Goal: Task Accomplishment & Management: Manage account settings

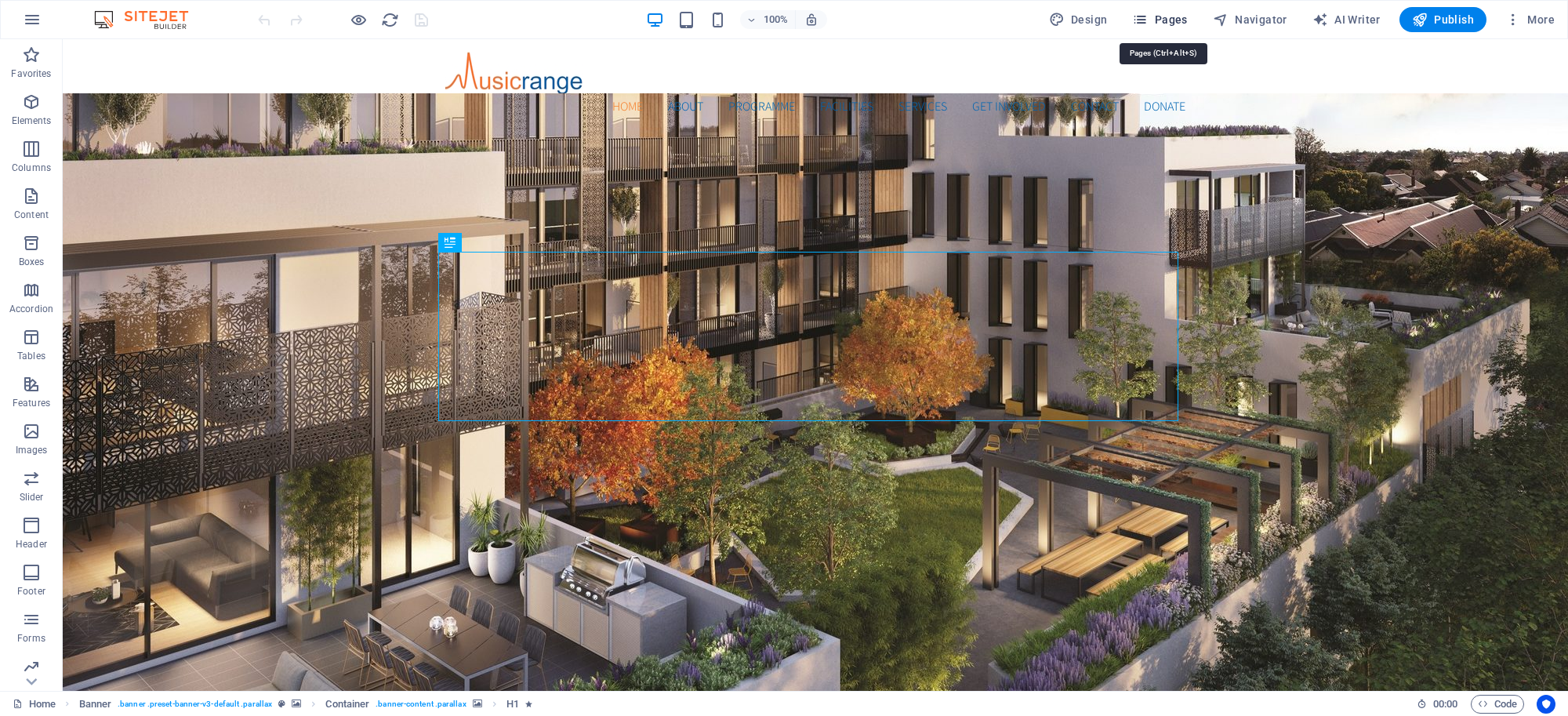
click at [1172, 23] on span "Pages" at bounding box center [1159, 19] width 54 height 16
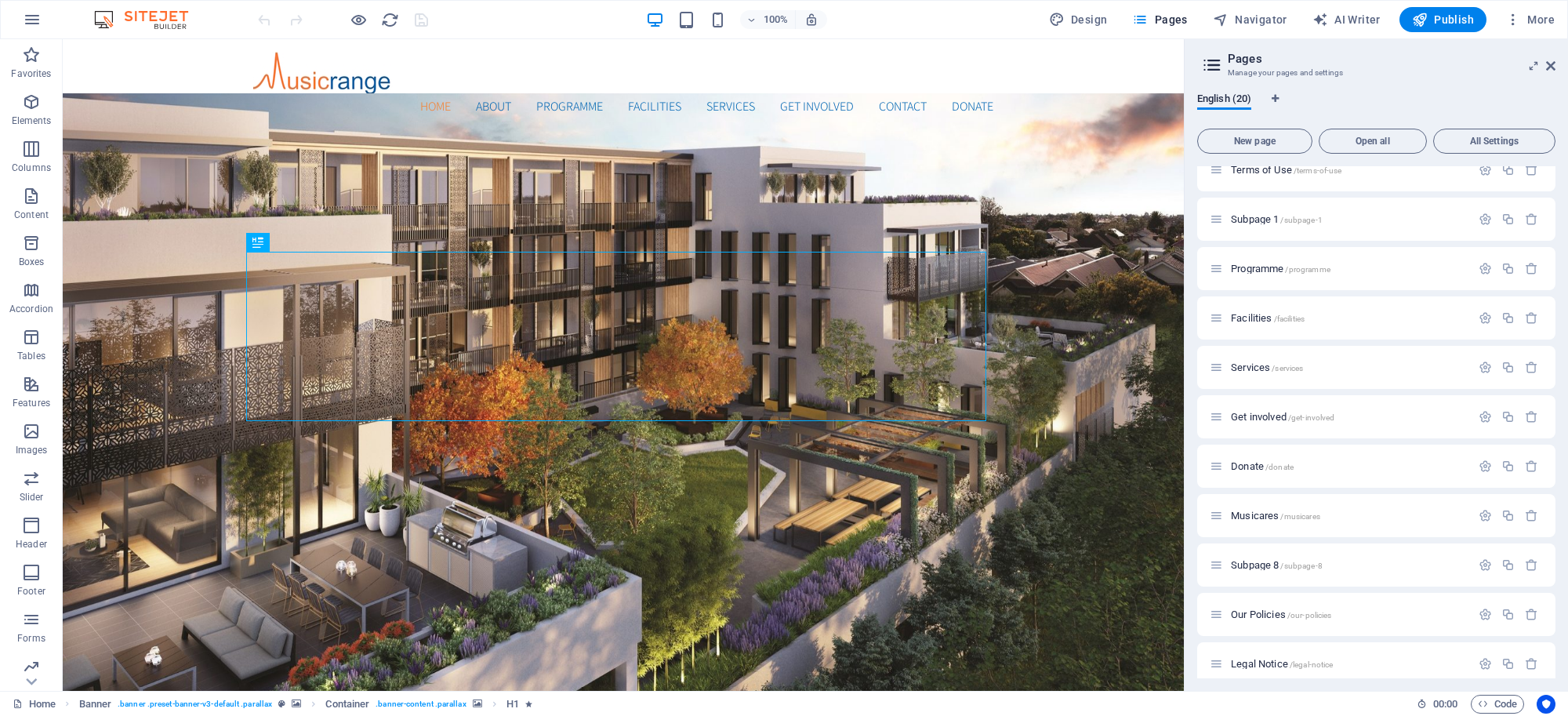
scroll to position [475, 0]
click at [1279, 202] on span "Subpage 1 /subpage-1" at bounding box center [1276, 207] width 91 height 12
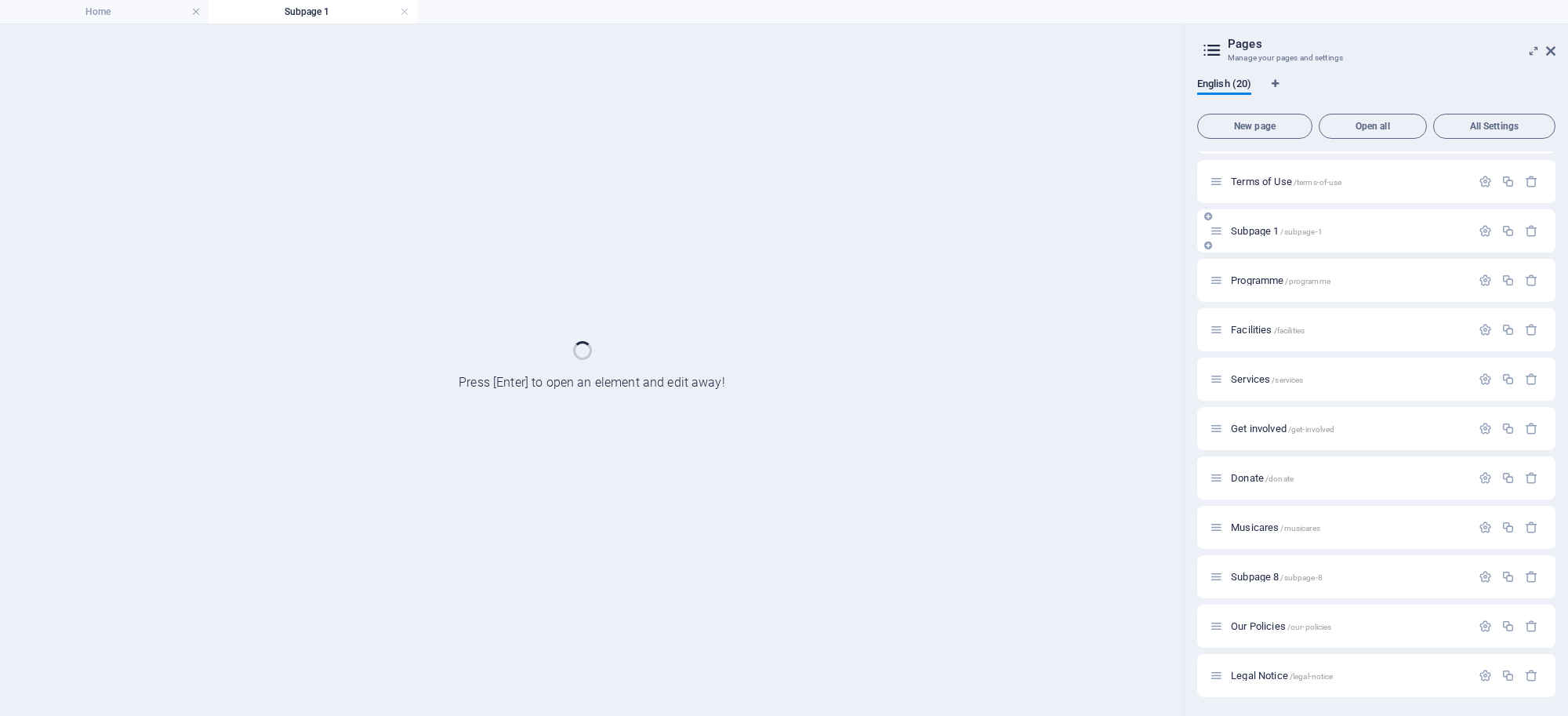
scroll to position [435, 0]
click at [1279, 202] on div "Terms of Use /terms-of-use" at bounding box center [1376, 182] width 358 height 43
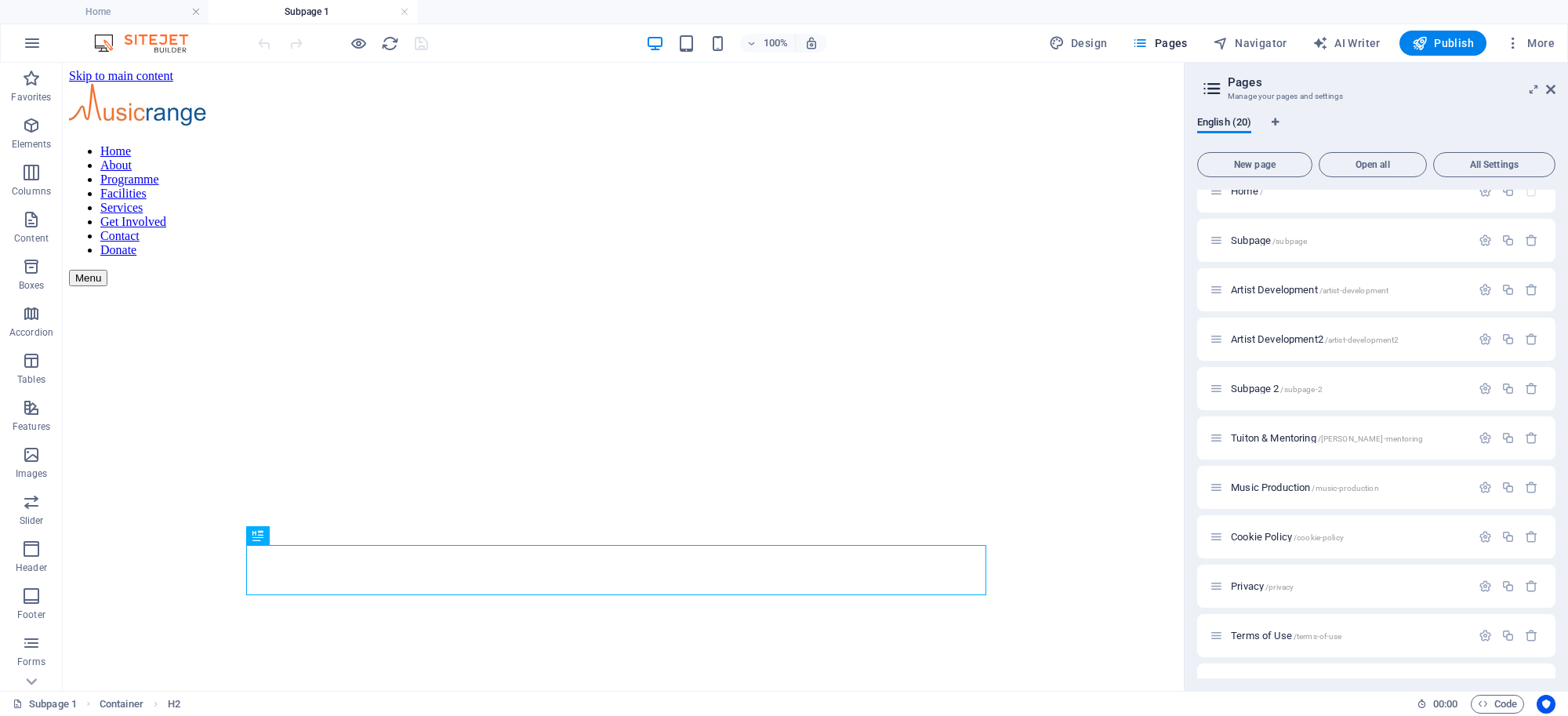
scroll to position [0, 0]
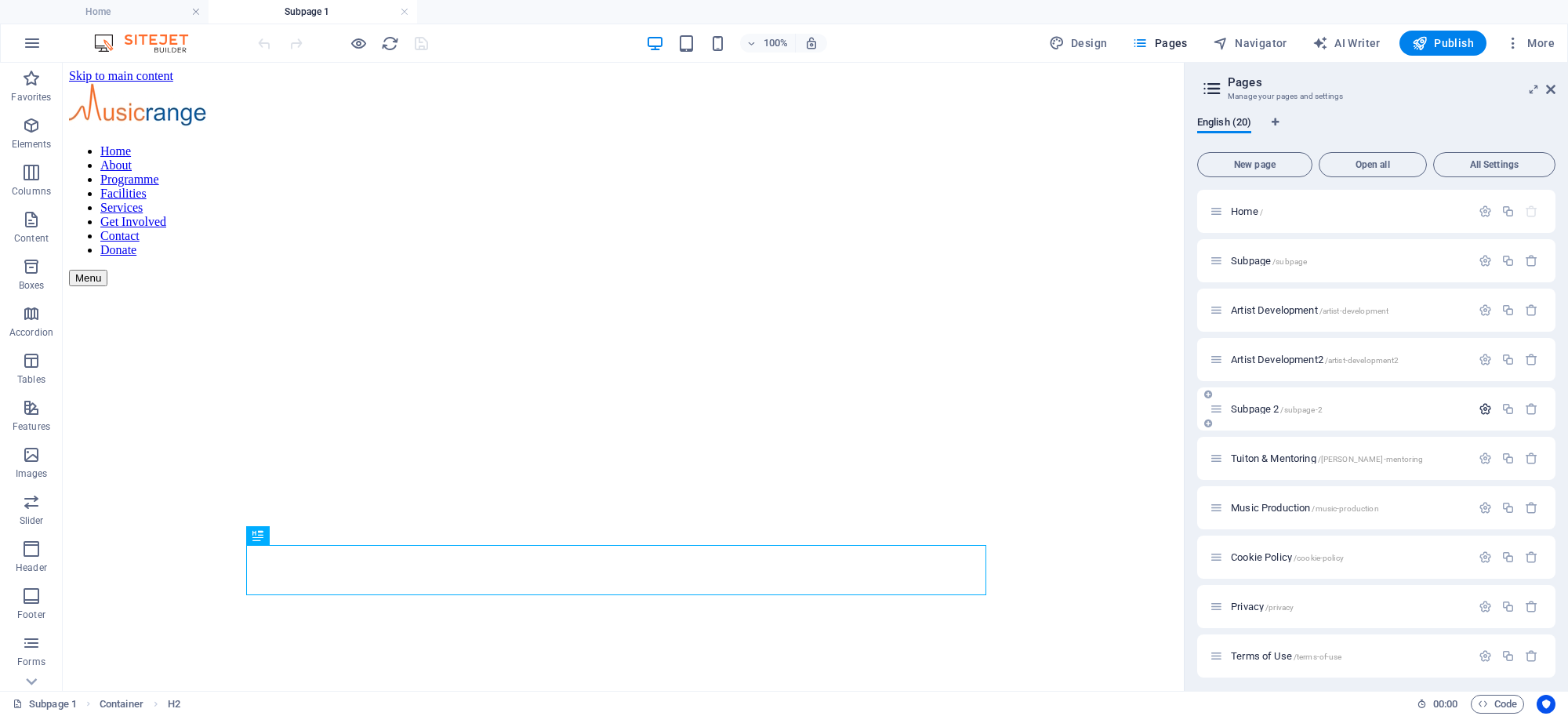
click at [1481, 407] on icon "button" at bounding box center [1485, 408] width 13 height 13
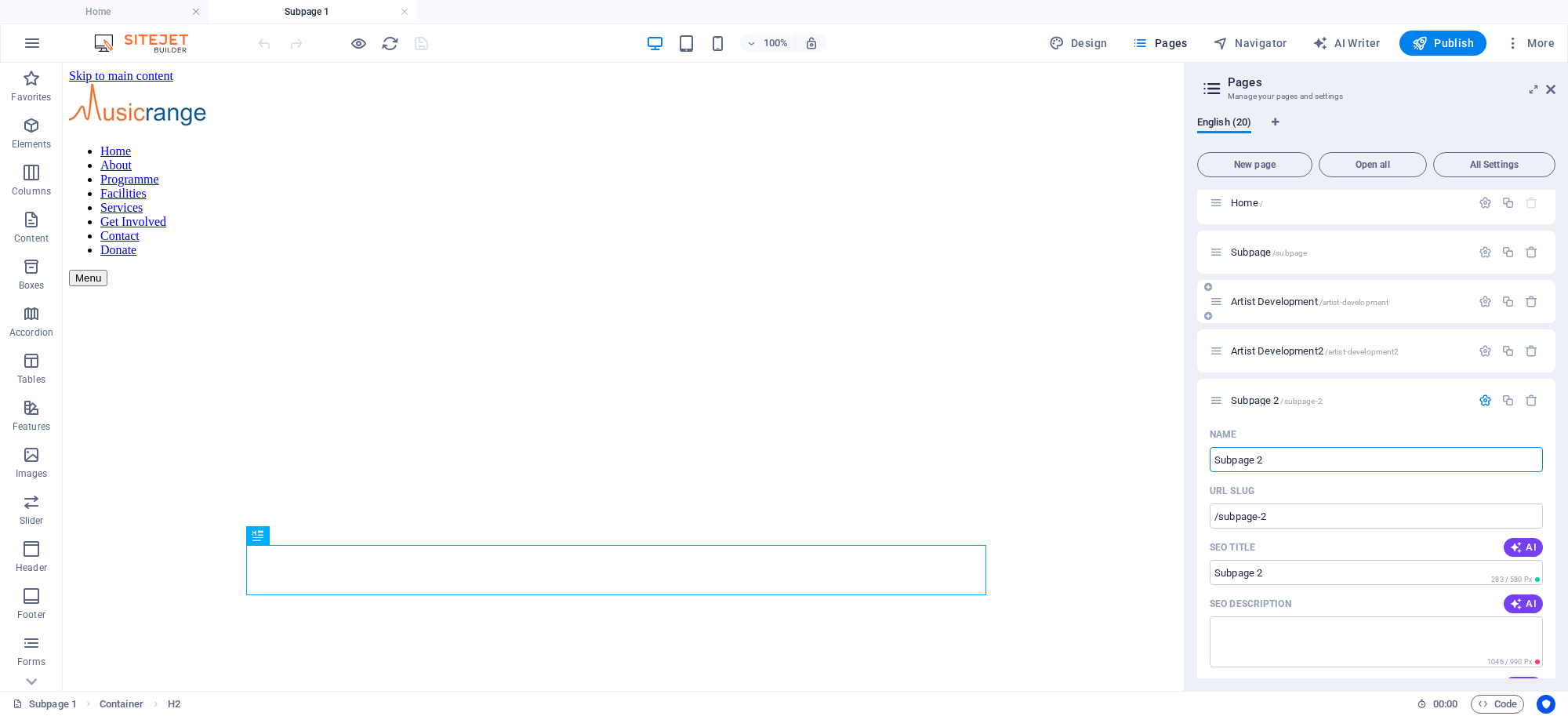
scroll to position [5, 0]
click at [1488, 166] on span "All Settings" at bounding box center [1493, 164] width 108 height 9
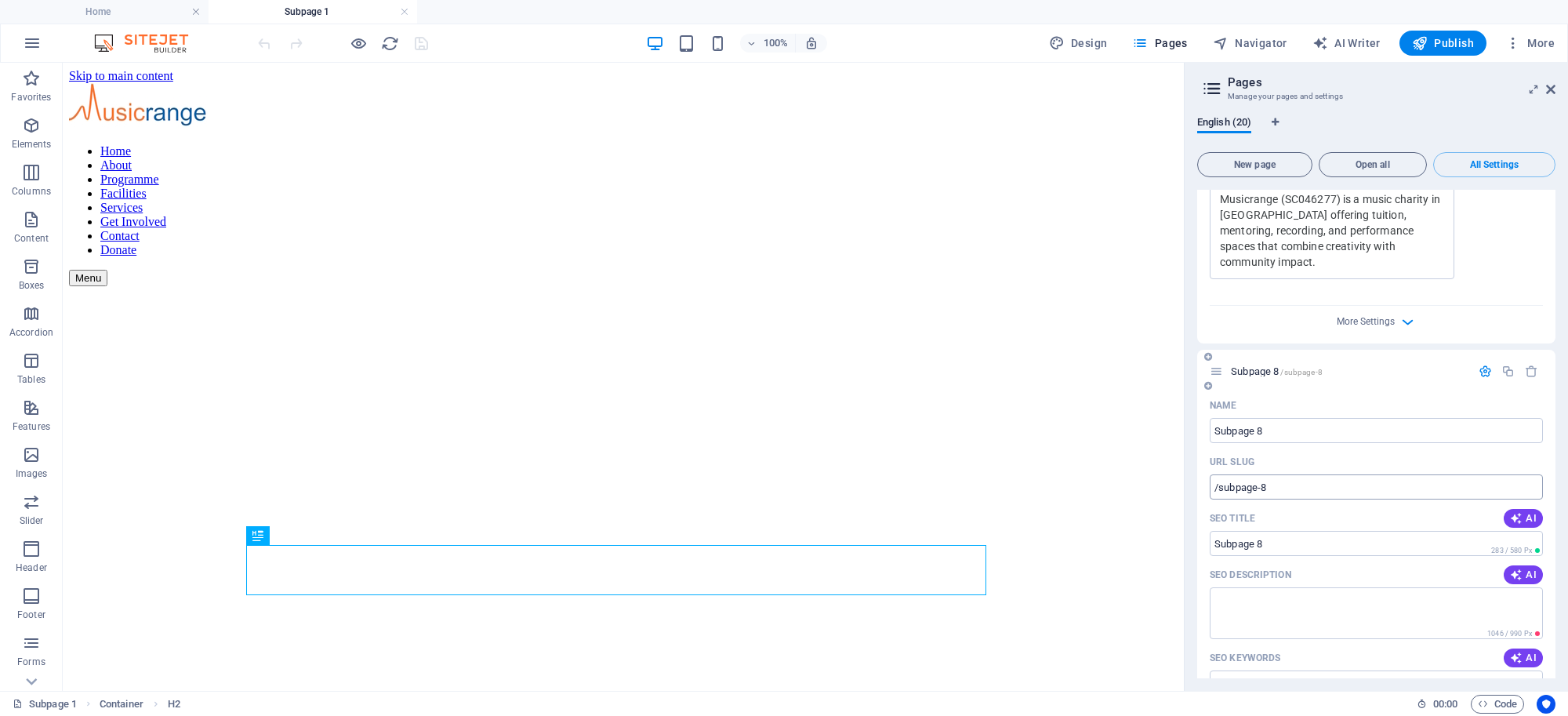
scroll to position [11882, 0]
click at [0, 0] on input "checkbox" at bounding box center [0, 0] width 0 height 0
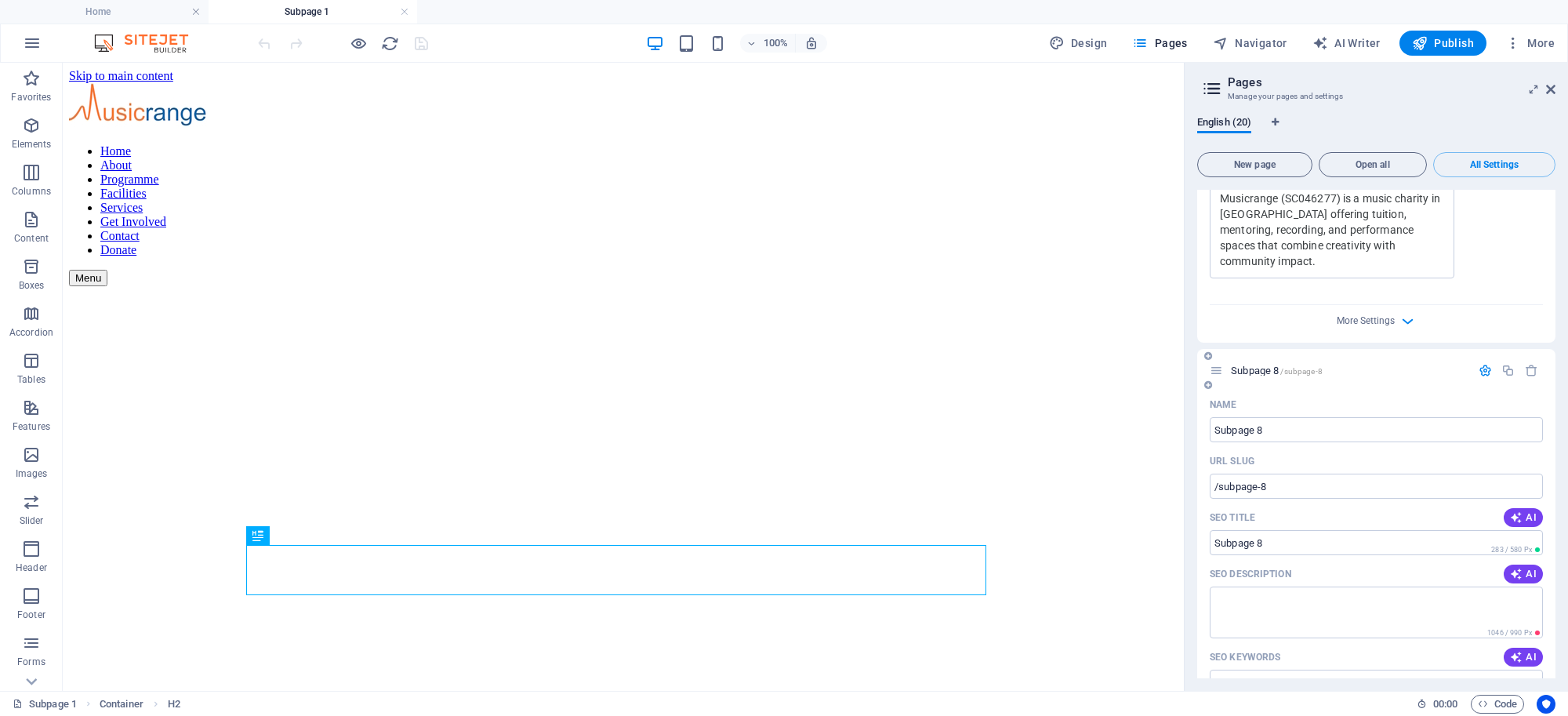
click at [0, 0] on input "checkbox" at bounding box center [0, 0] width 0 height 0
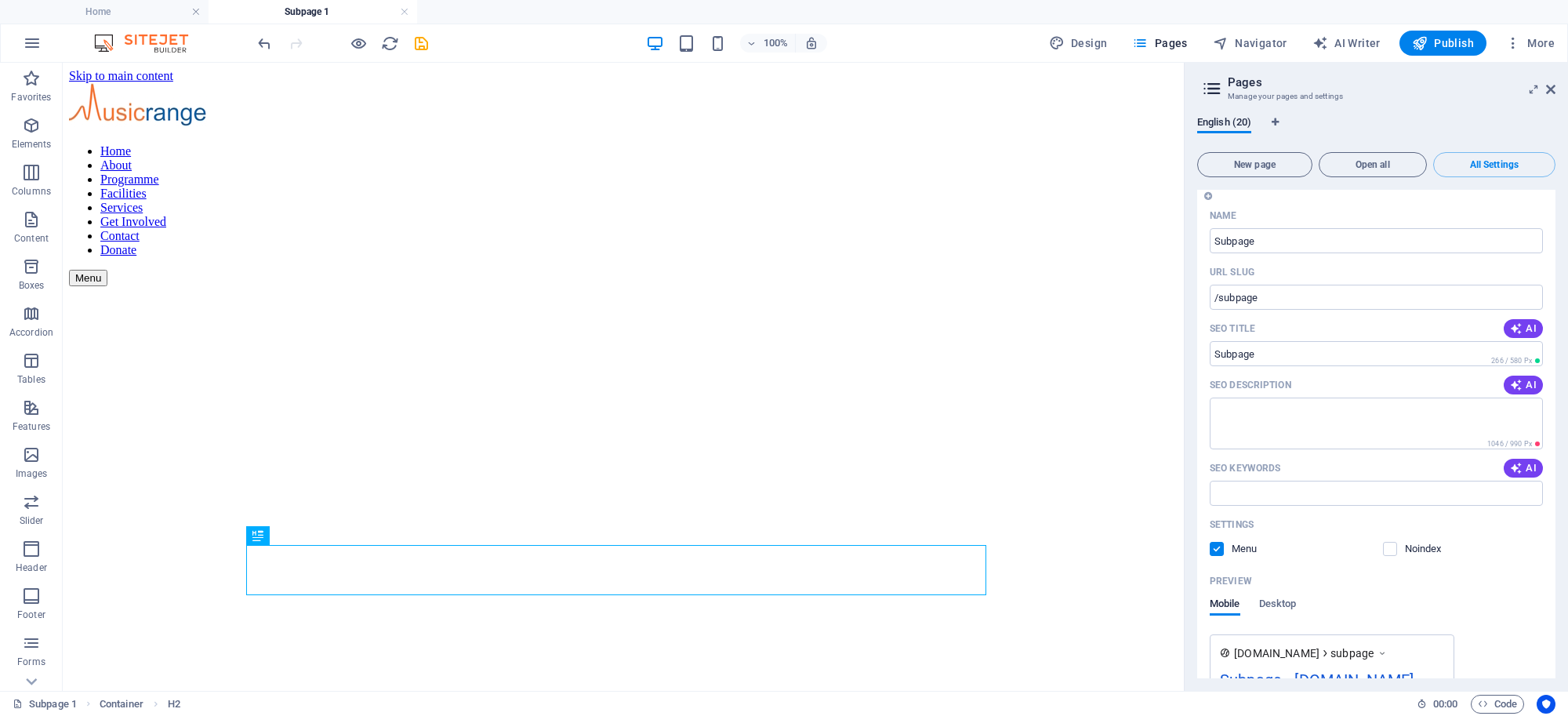
scroll to position [805, 0]
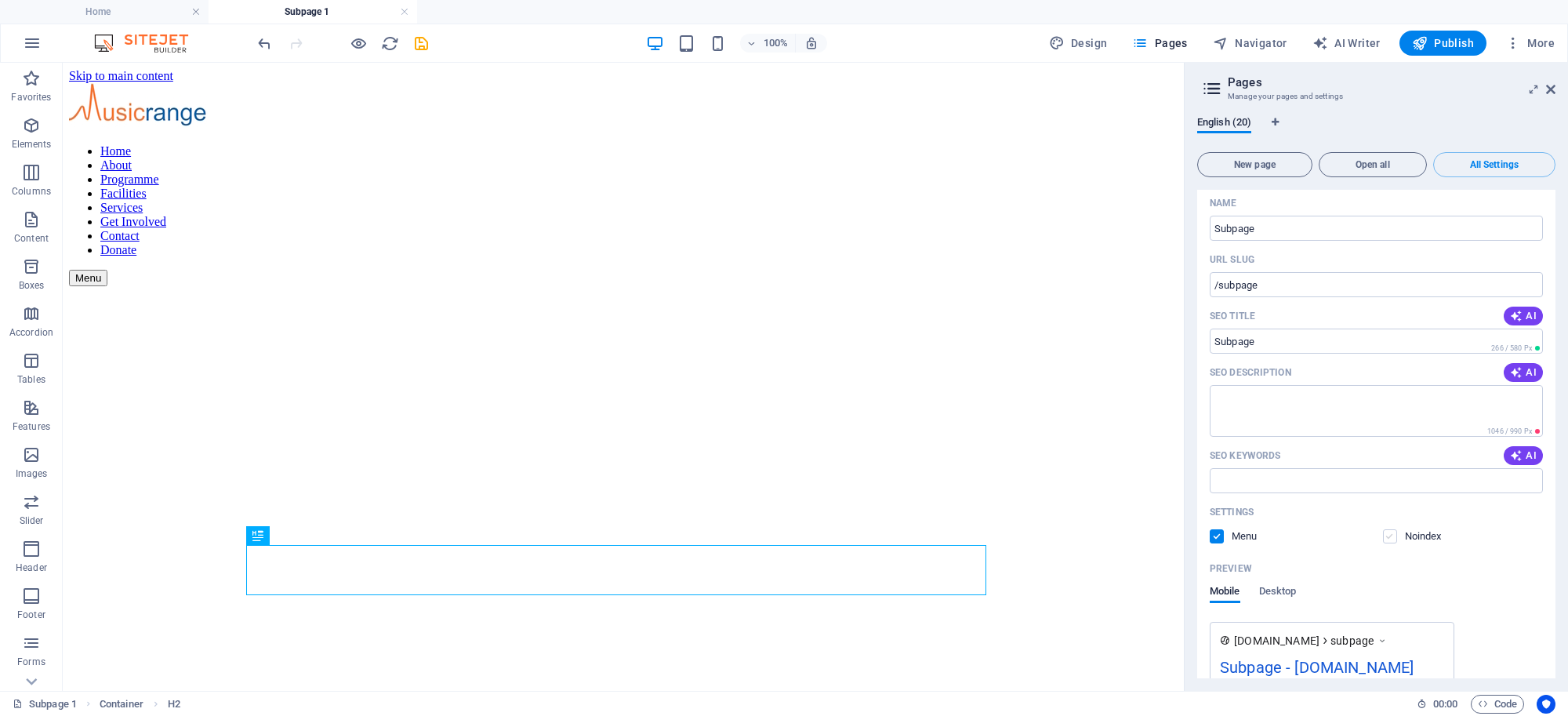
click at [1390, 529] on label at bounding box center [1389, 536] width 14 height 14
click at [0, 0] on input "checkbox" at bounding box center [0, 0] width 0 height 0
click at [1217, 529] on label at bounding box center [1216, 536] width 14 height 14
click at [0, 0] on input "checkbox" at bounding box center [0, 0] width 0 height 0
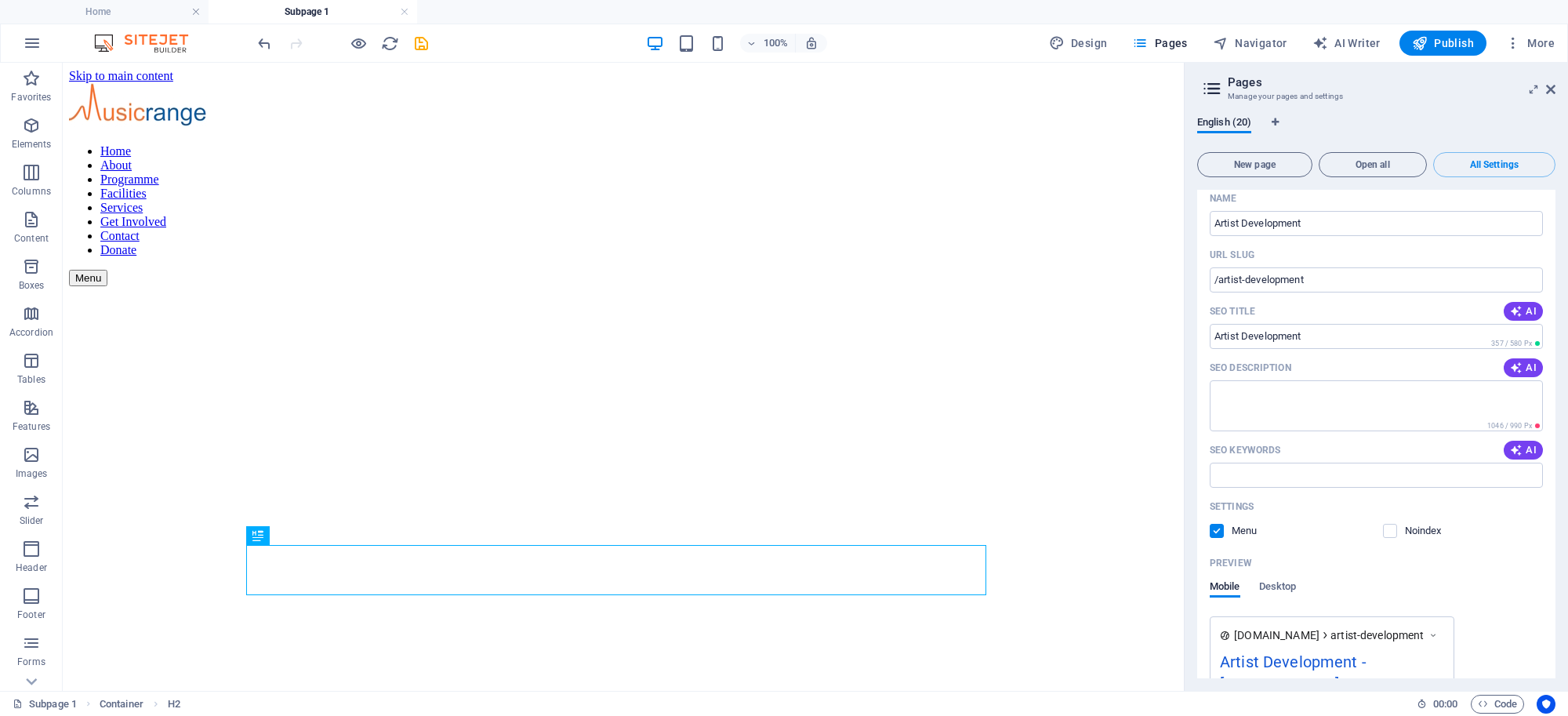
click at [1221, 524] on label at bounding box center [1216, 530] width 14 height 14
click at [0, 0] on input "checkbox" at bounding box center [0, 0] width 0 height 0
click at [1387, 524] on label at bounding box center [1389, 530] width 14 height 14
click at [0, 0] on input "checkbox" at bounding box center [0, 0] width 0 height 0
click at [1387, 524] on label at bounding box center [1389, 530] width 14 height 14
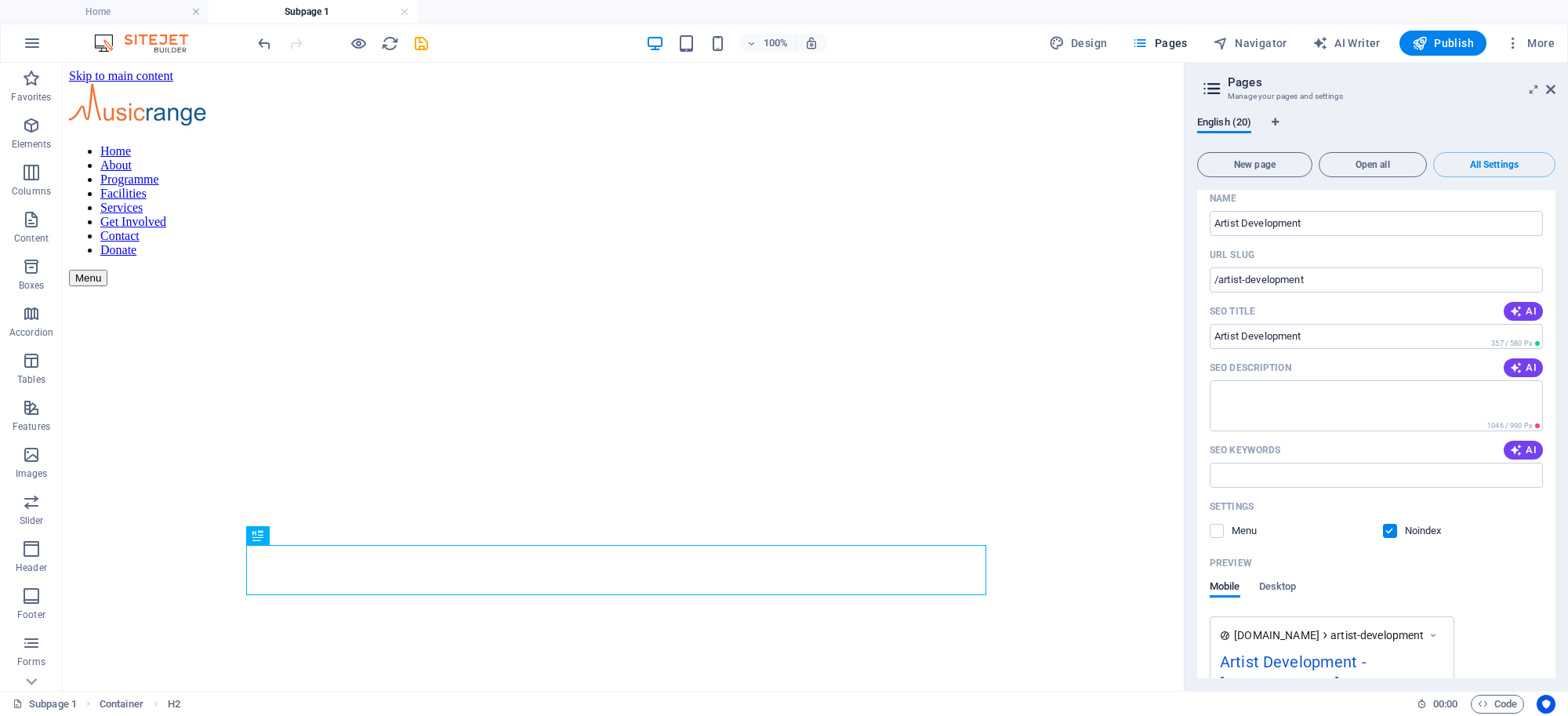
click at [0, 0] on input "checkbox" at bounding box center [0, 0] width 0 height 0
click at [1392, 524] on label at bounding box center [1389, 530] width 14 height 14
click at [0, 0] on input "checkbox" at bounding box center [0, 0] width 0 height 0
click at [1221, 524] on label at bounding box center [1216, 530] width 14 height 14
click at [0, 0] on input "checkbox" at bounding box center [0, 0] width 0 height 0
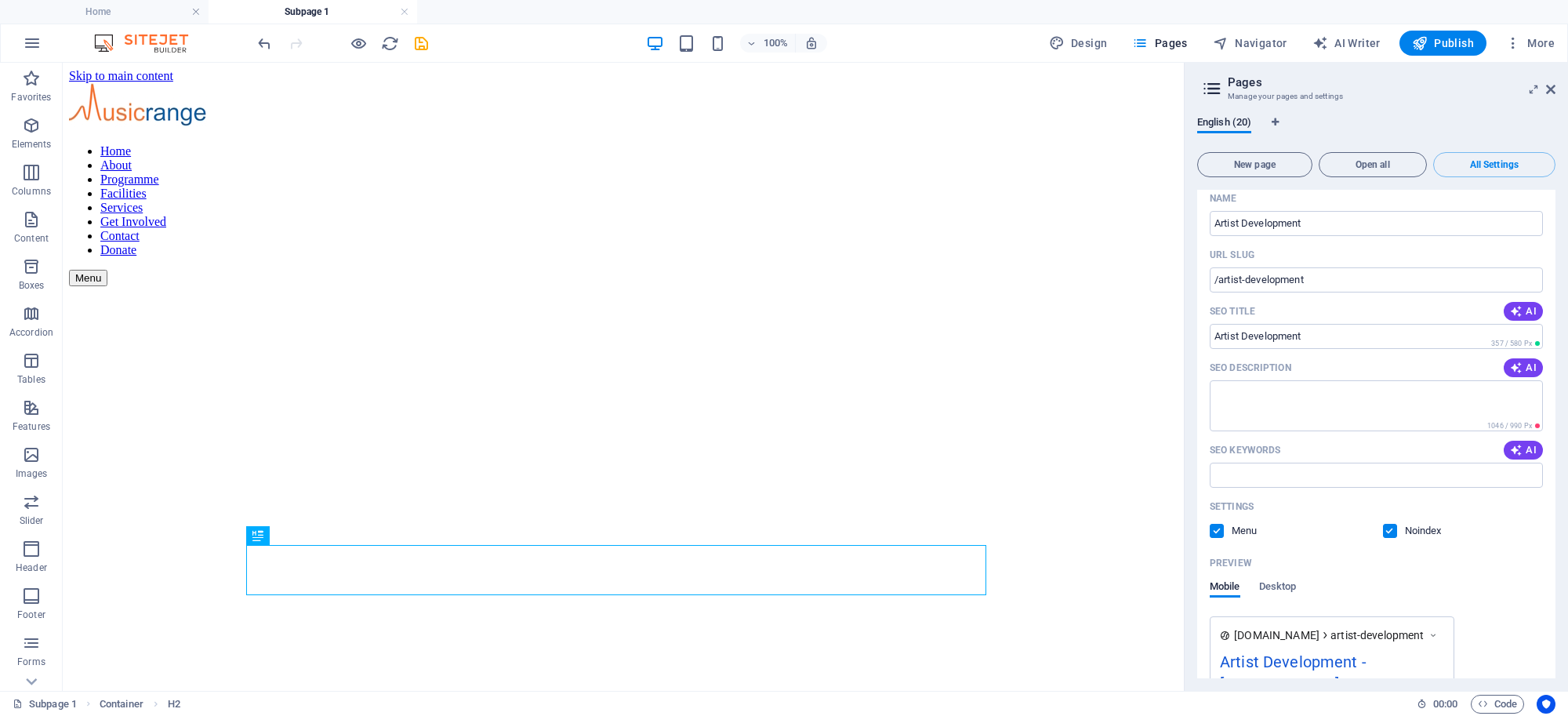
click at [1385, 524] on label at bounding box center [1389, 530] width 14 height 14
click at [0, 0] on input "checkbox" at bounding box center [0, 0] width 0 height 0
click at [1386, 524] on label at bounding box center [1389, 530] width 14 height 14
click at [0, 0] on input "checkbox" at bounding box center [0, 0] width 0 height 0
drag, startPoint x: 1392, startPoint y: 504, endPoint x: 1381, endPoint y: 502, distance: 11.2
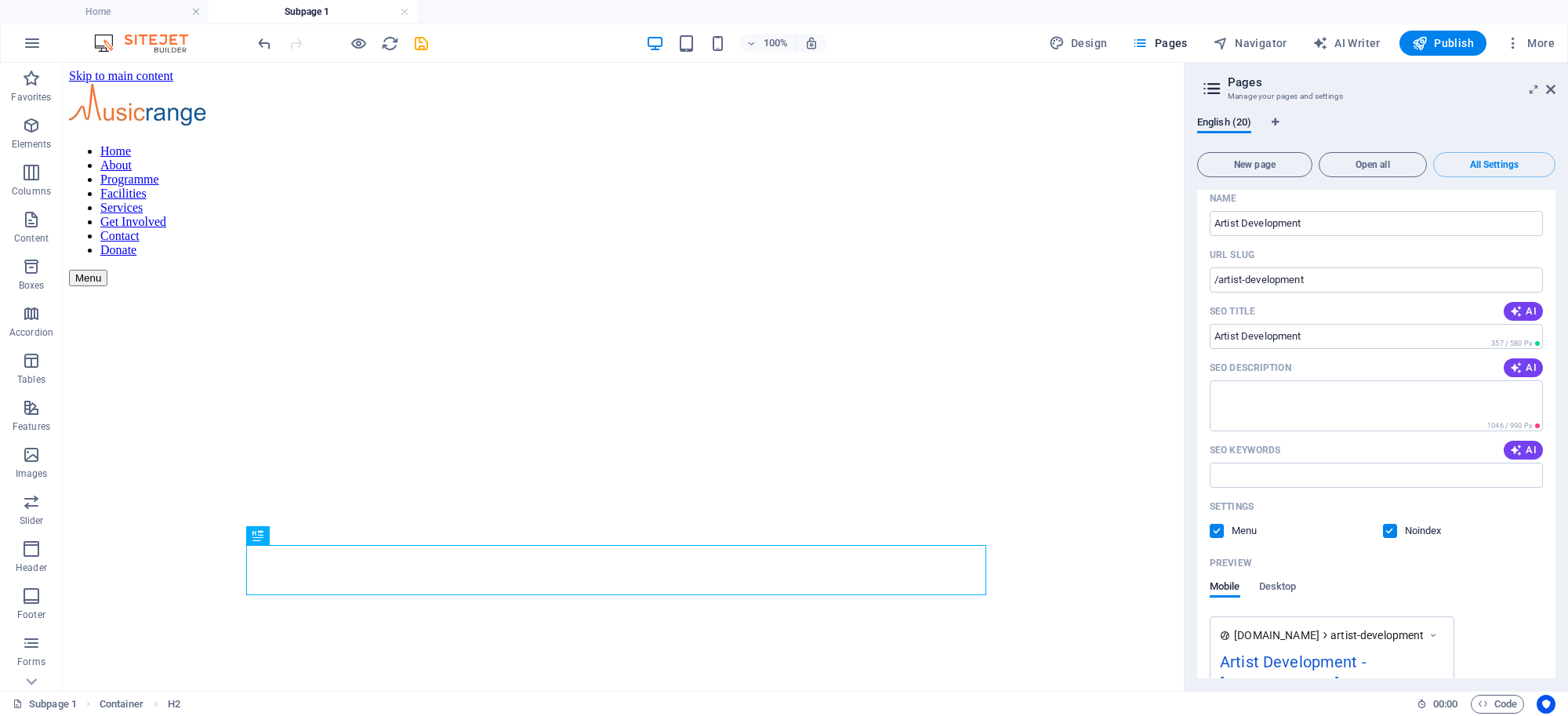
click at [1388, 524] on label at bounding box center [1389, 530] width 14 height 14
click at [0, 0] on input "checkbox" at bounding box center [0, 0] width 0 height 0
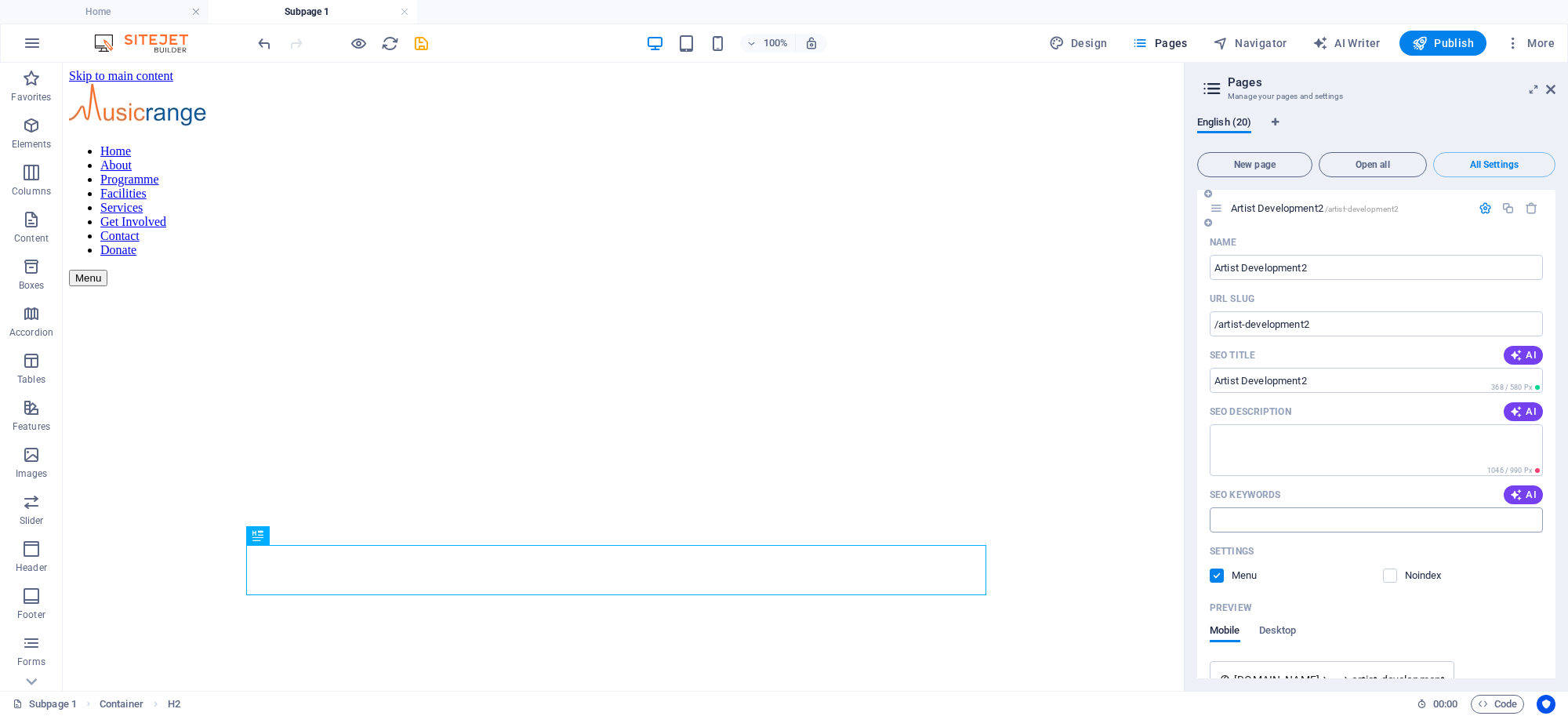
scroll to position [2182, 0]
click at [1392, 567] on label at bounding box center [1389, 574] width 14 height 14
click at [0, 0] on input "checkbox" at bounding box center [0, 0] width 0 height 0
click at [1217, 567] on label at bounding box center [1216, 574] width 14 height 14
click at [0, 0] on input "checkbox" at bounding box center [0, 0] width 0 height 0
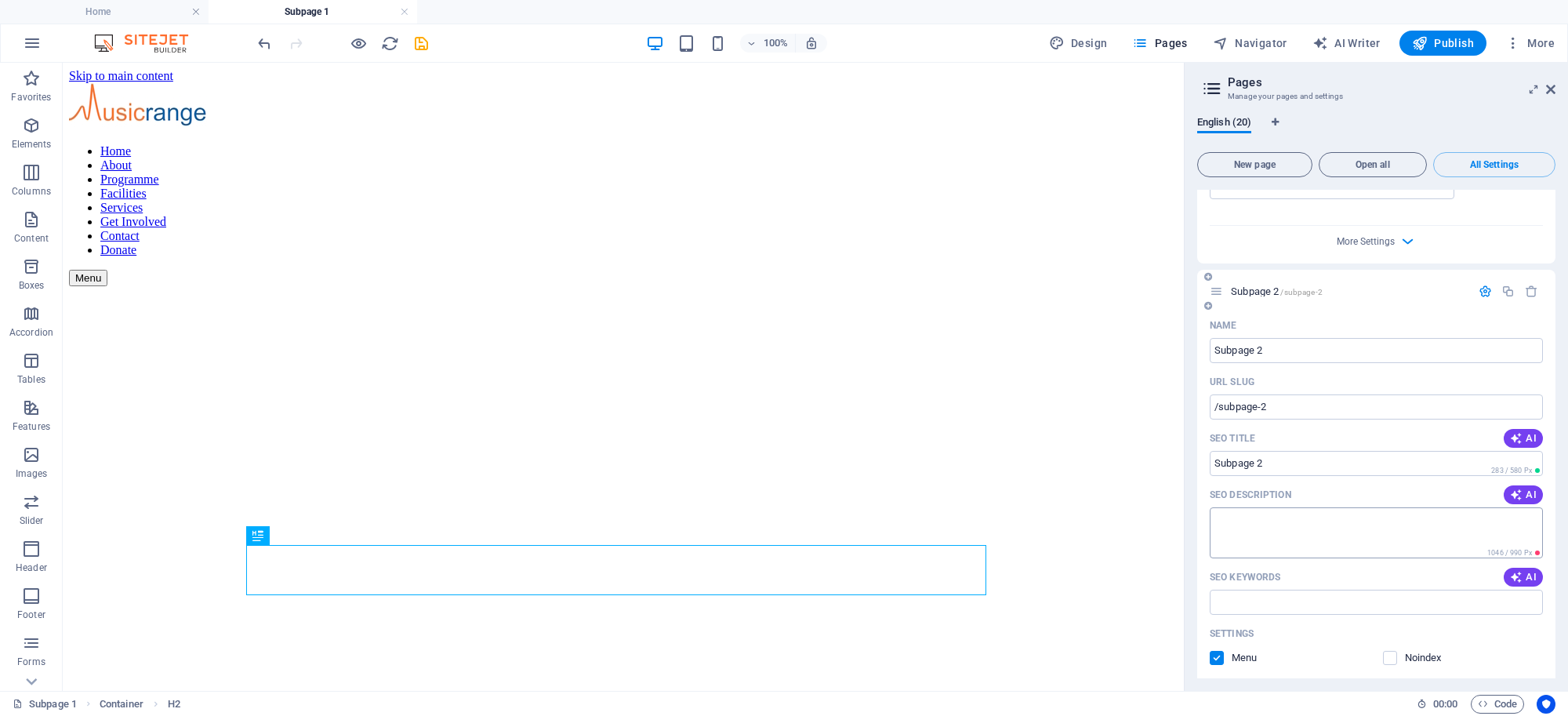
scroll to position [2839, 0]
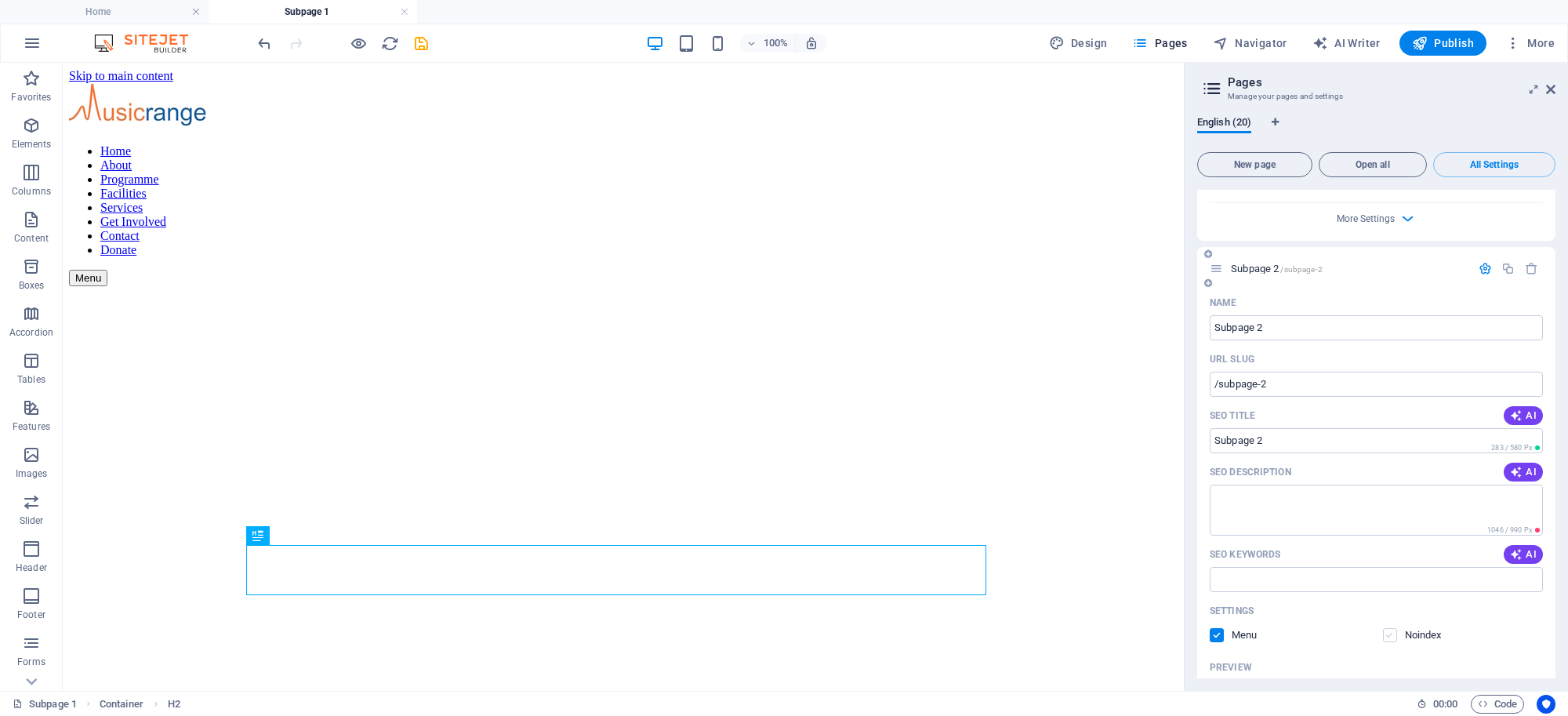
click at [1393, 628] on label at bounding box center [1389, 635] width 14 height 14
click at [0, 0] on input "checkbox" at bounding box center [0, 0] width 0 height 0
click at [1224, 631] on span at bounding box center [1227, 635] width 7 height 7
click at [1221, 628] on label at bounding box center [1216, 635] width 14 height 14
click at [0, 0] on input "checkbox" at bounding box center [0, 0] width 0 height 0
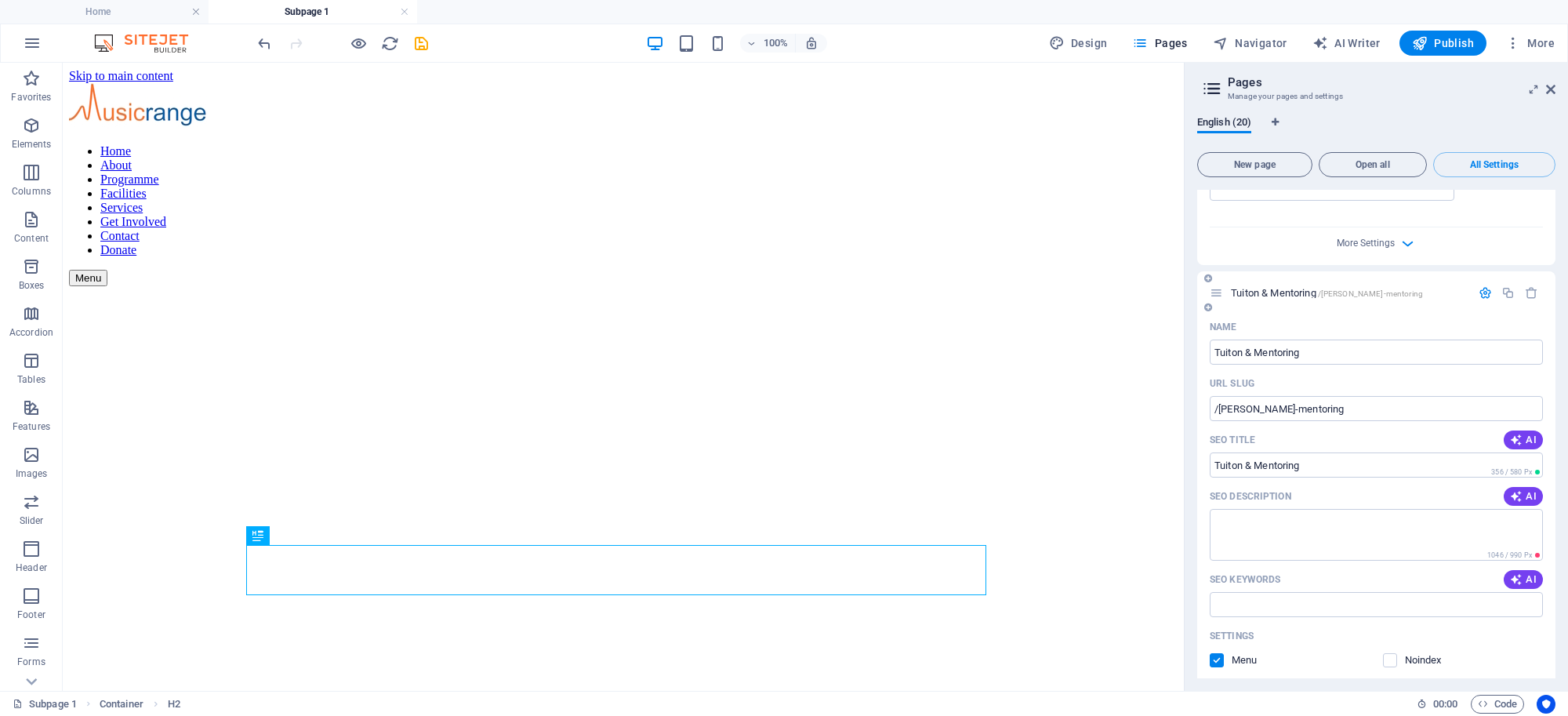
scroll to position [3527, 0]
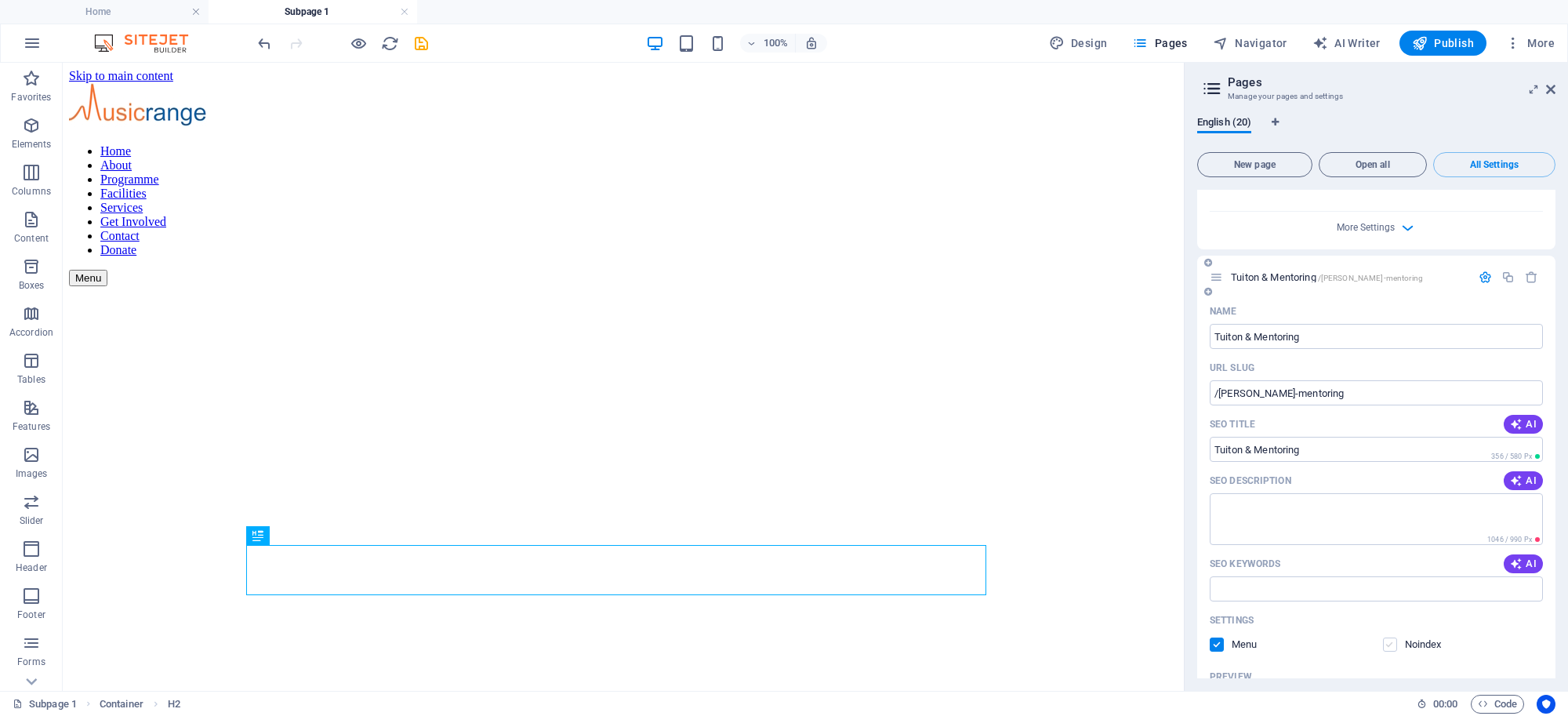
click at [1386, 637] on label at bounding box center [1389, 644] width 14 height 14
click at [0, 0] on input "checkbox" at bounding box center [0, 0] width 0 height 0
click at [1219, 637] on label at bounding box center [1216, 644] width 14 height 14
click at [0, 0] on input "checkbox" at bounding box center [0, 0] width 0 height 0
click at [1215, 637] on label at bounding box center [1216, 644] width 14 height 14
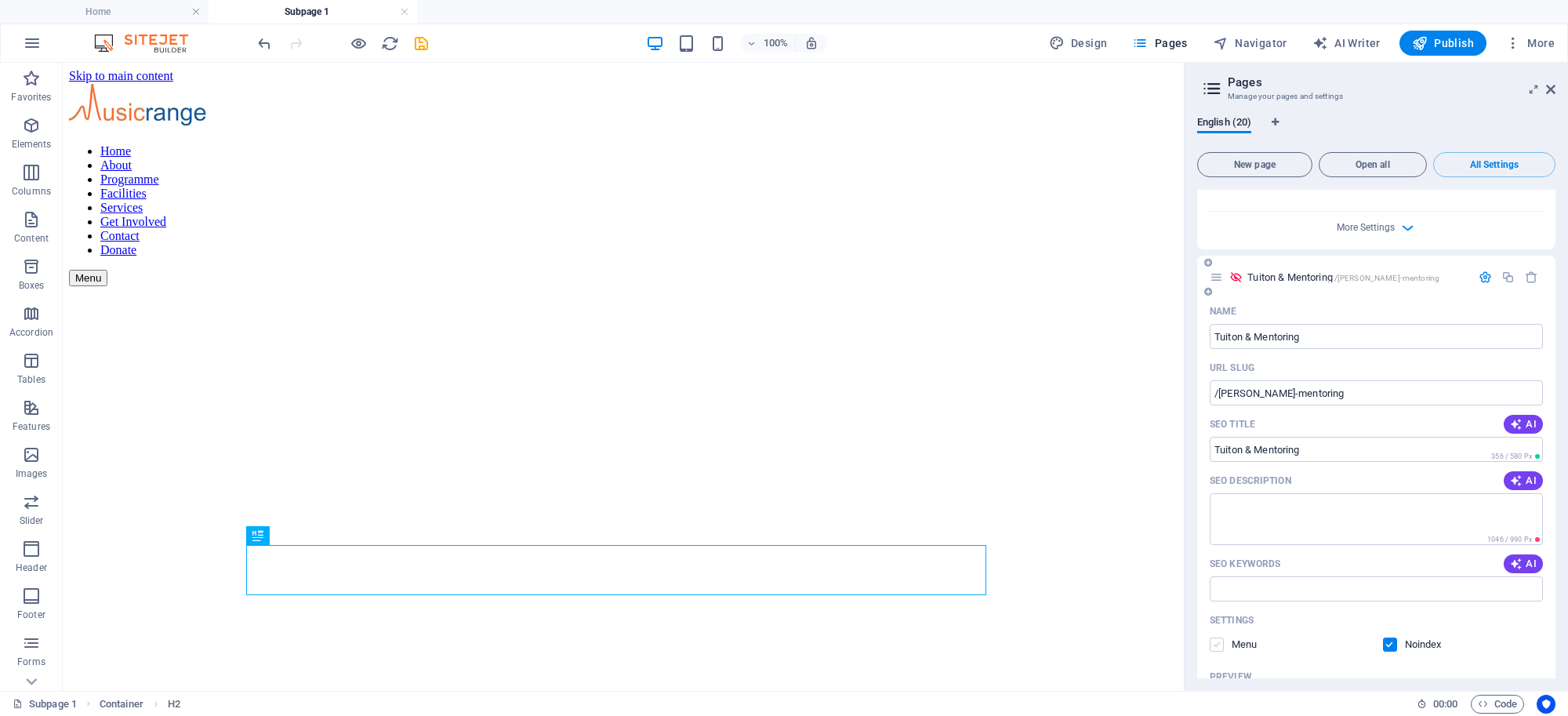
click at [0, 0] on input "checkbox" at bounding box center [0, 0] width 0 height 0
click at [1215, 637] on label at bounding box center [1216, 644] width 14 height 14
click at [0, 0] on input "checkbox" at bounding box center [0, 0] width 0 height 0
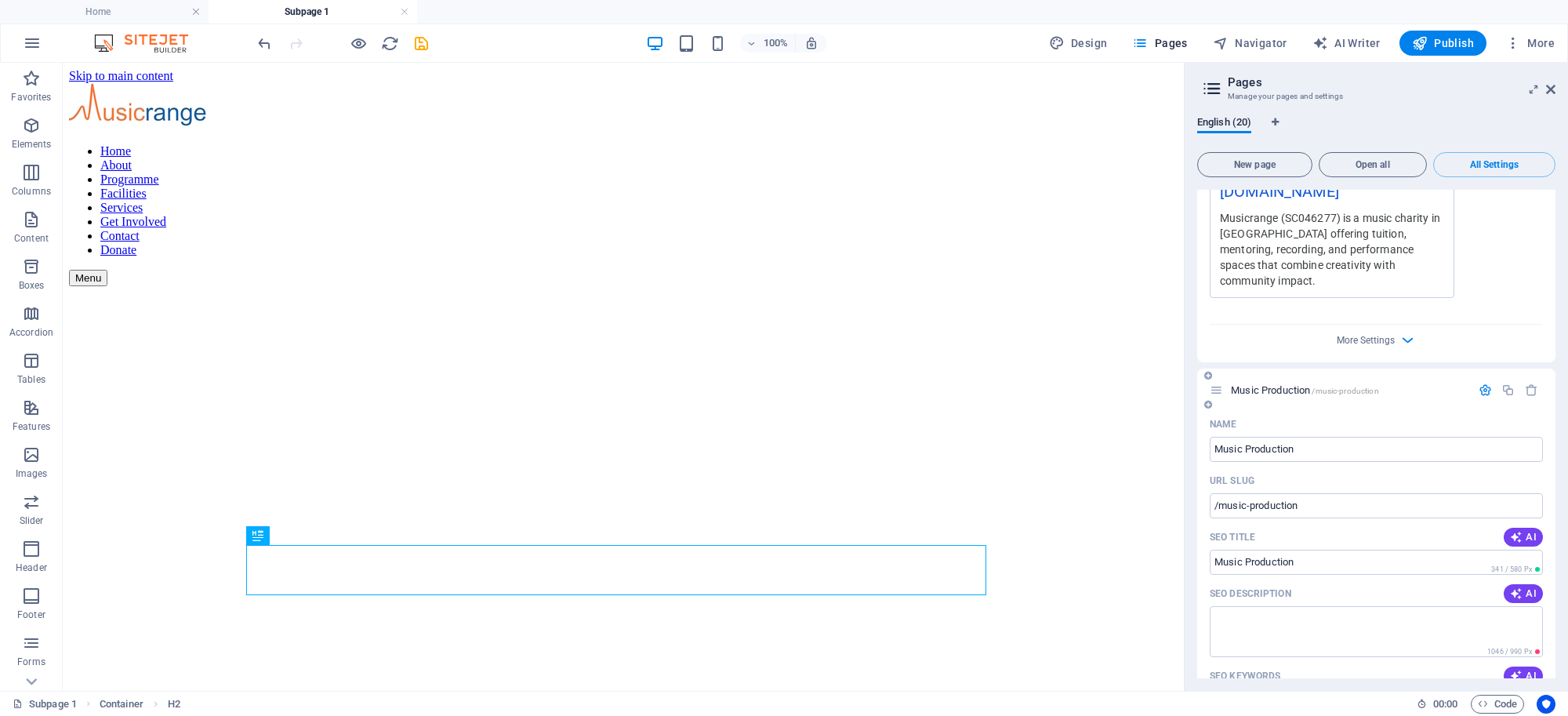
scroll to position [4232, 0]
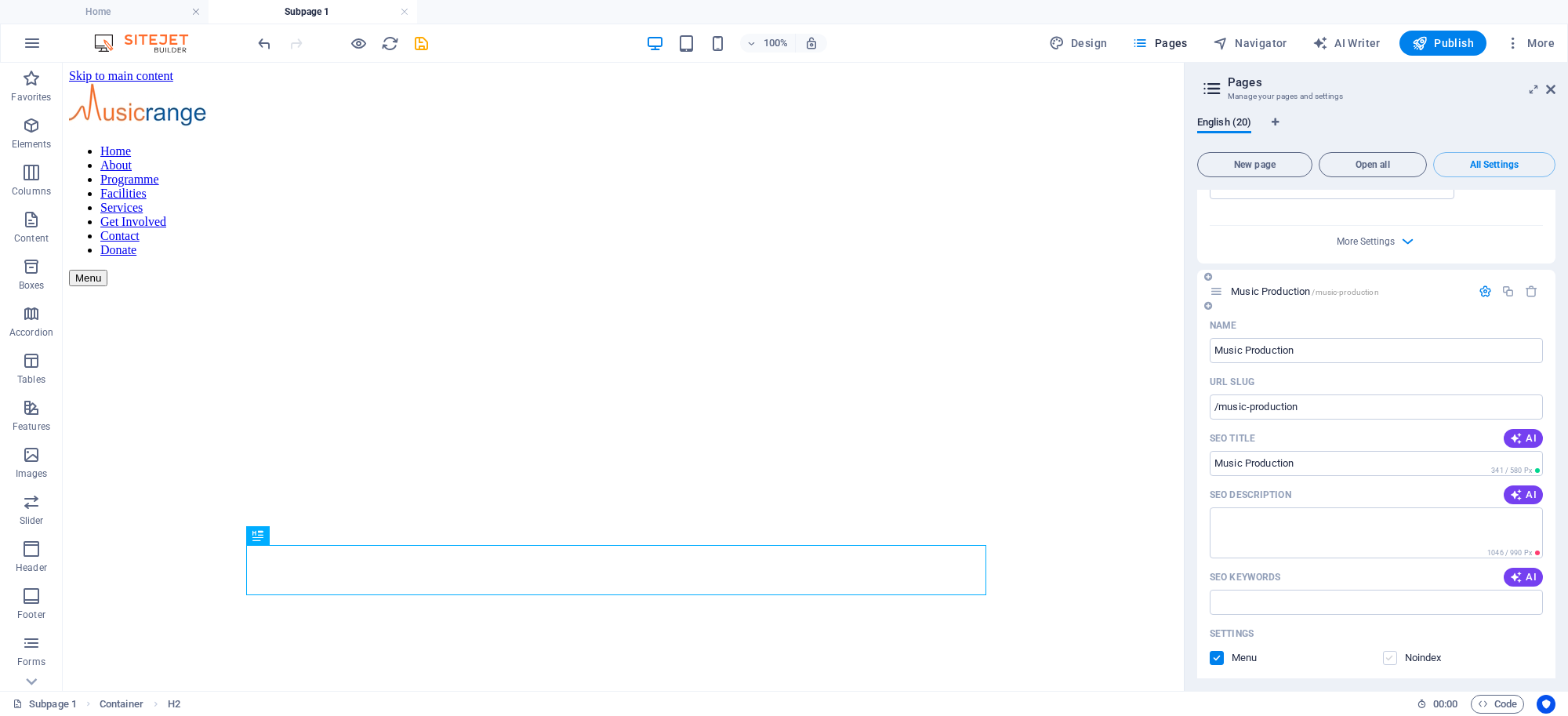
click at [1386, 650] on label at bounding box center [1389, 657] width 14 height 14
click at [0, 0] on input "checkbox" at bounding box center [0, 0] width 0 height 0
click at [1219, 650] on label at bounding box center [1216, 657] width 14 height 14
click at [0, 0] on input "checkbox" at bounding box center [0, 0] width 0 height 0
click at [1215, 650] on label at bounding box center [1216, 657] width 14 height 14
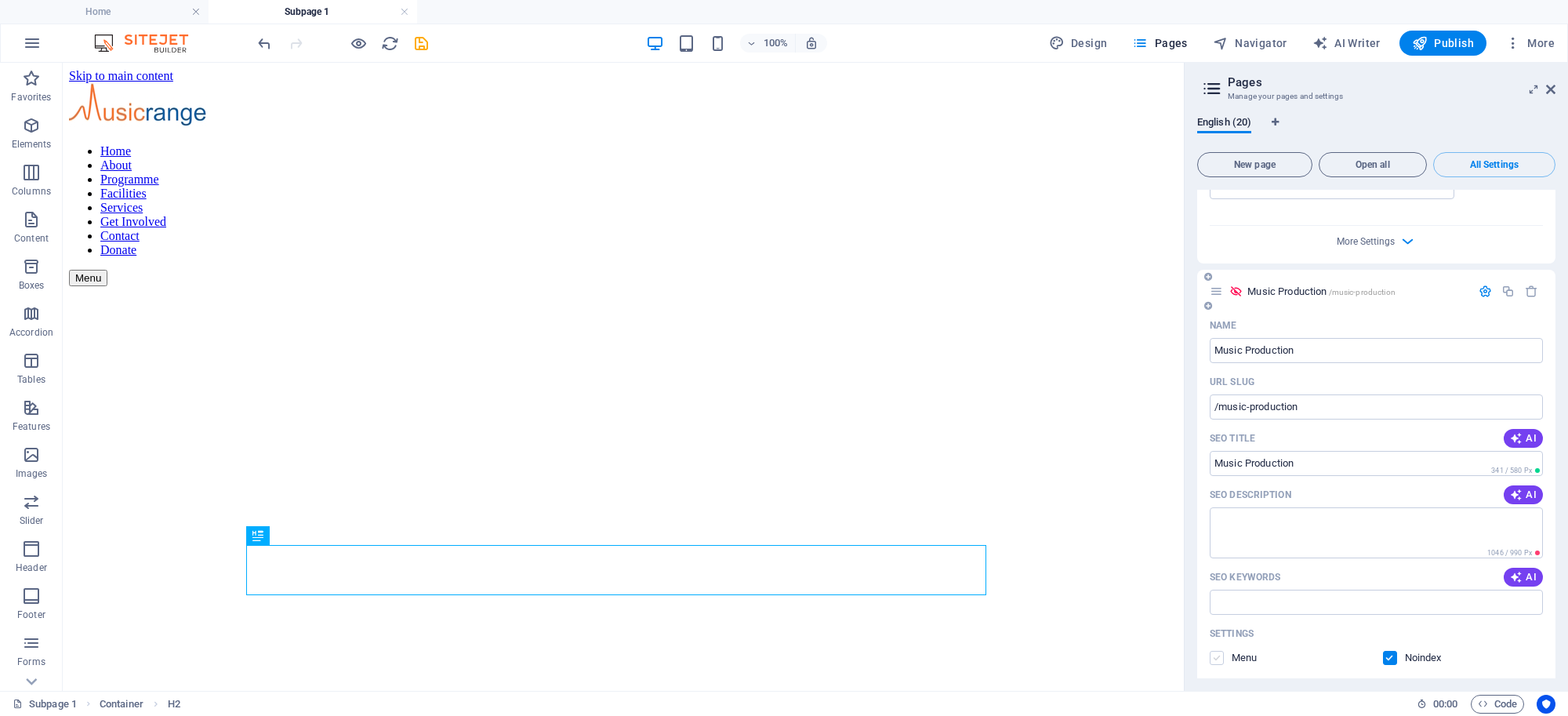
click at [0, 0] on input "checkbox" at bounding box center [0, 0] width 0 height 0
click at [1215, 650] on label at bounding box center [1216, 657] width 14 height 14
click at [0, 0] on input "checkbox" at bounding box center [0, 0] width 0 height 0
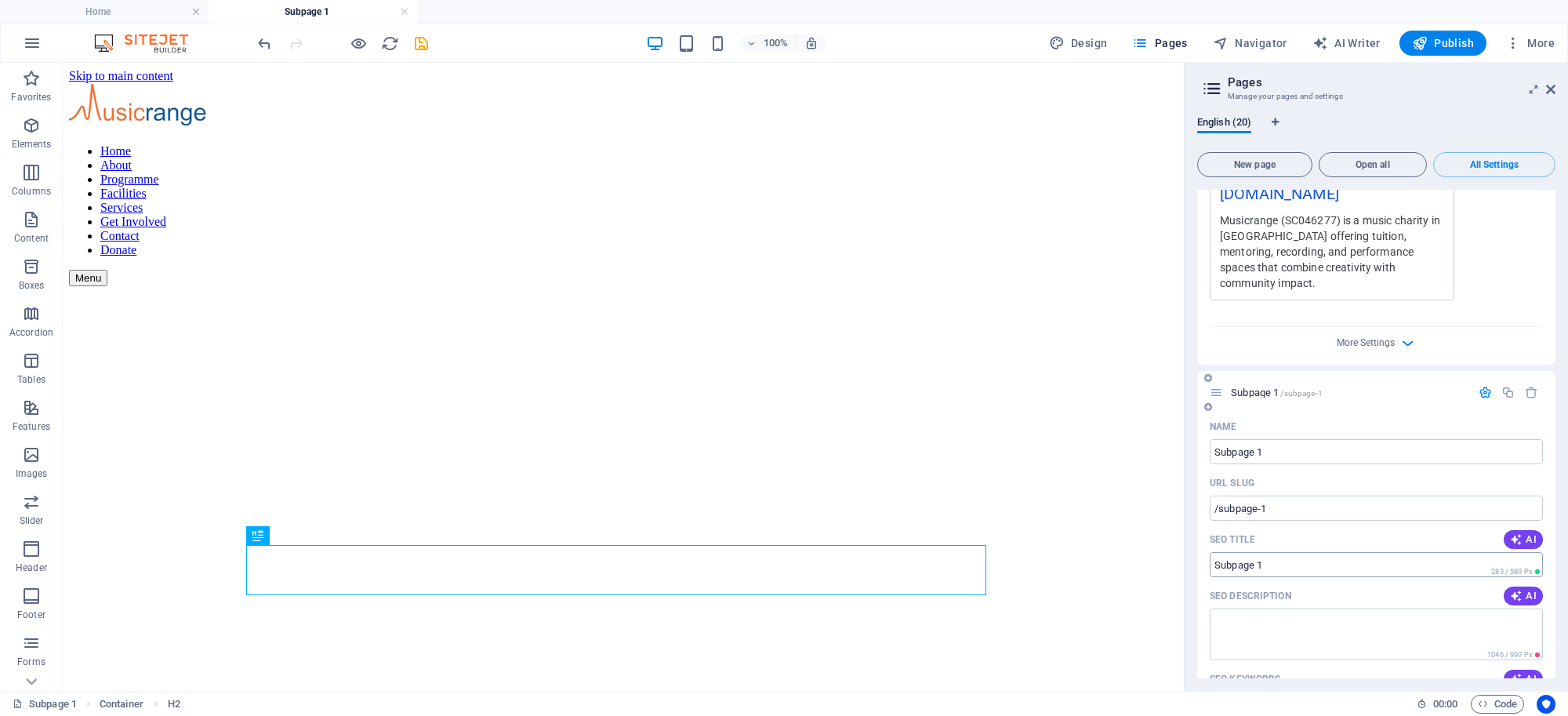
scroll to position [6993, 0]
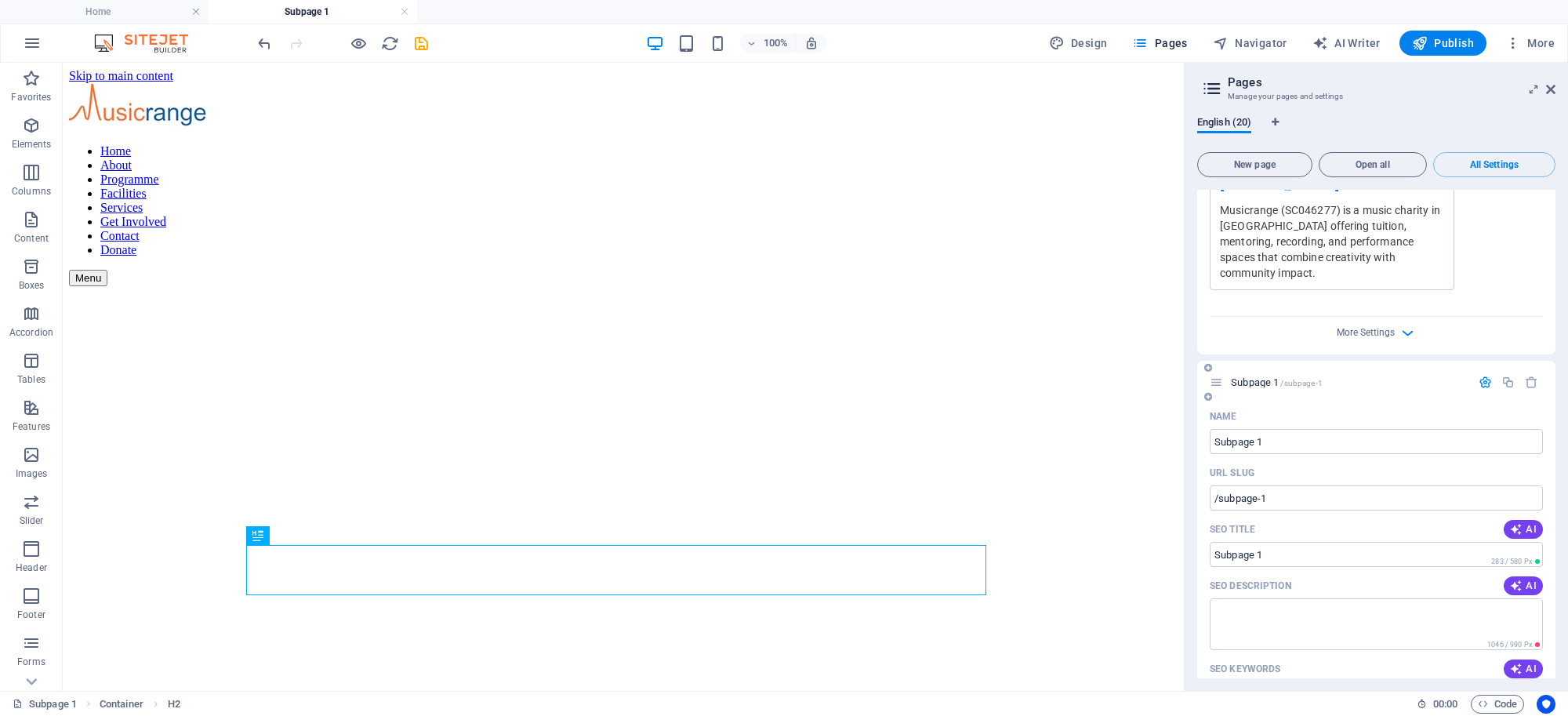
click at [0, 0] on input "checkbox" at bounding box center [0, 0] width 0 height 0
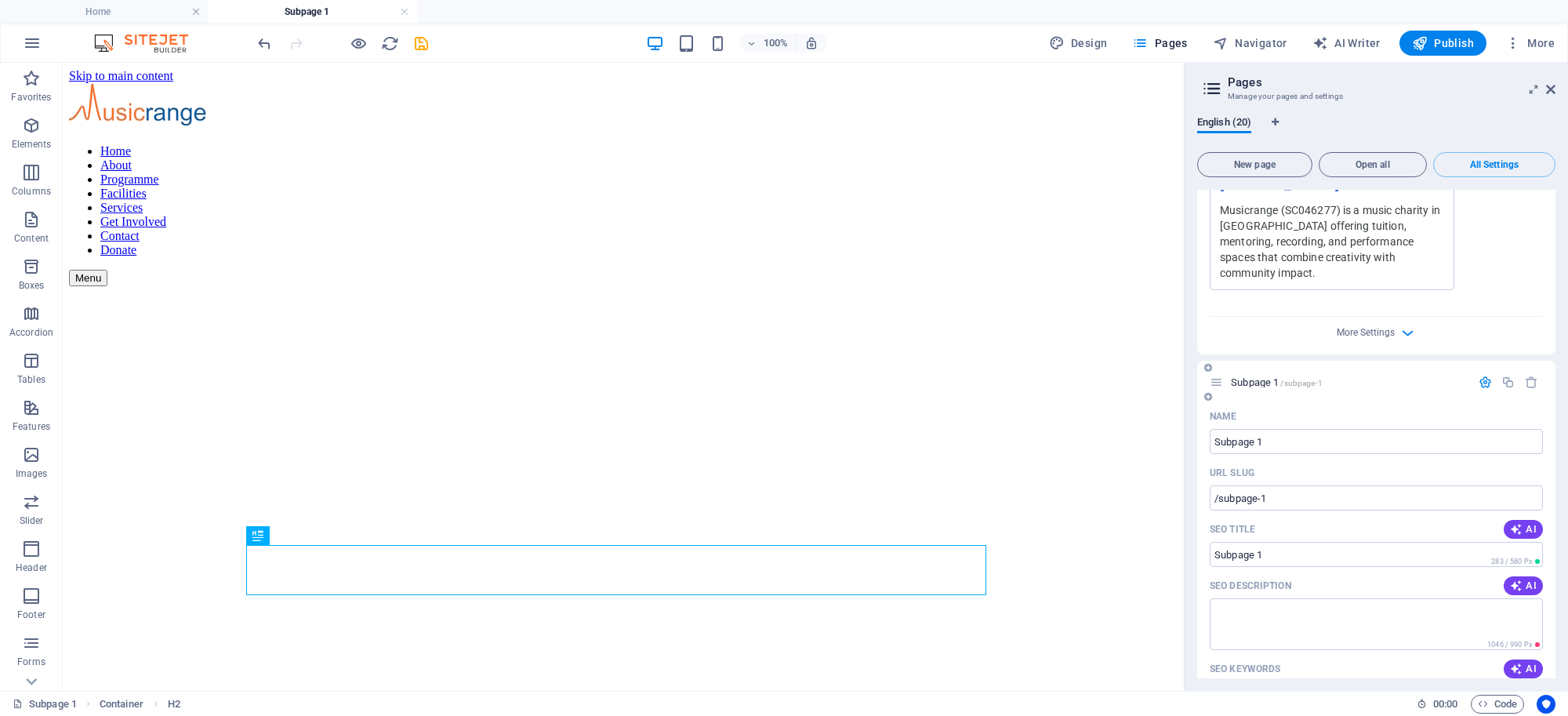
click at [0, 0] on input "checkbox" at bounding box center [0, 0] width 0 height 0
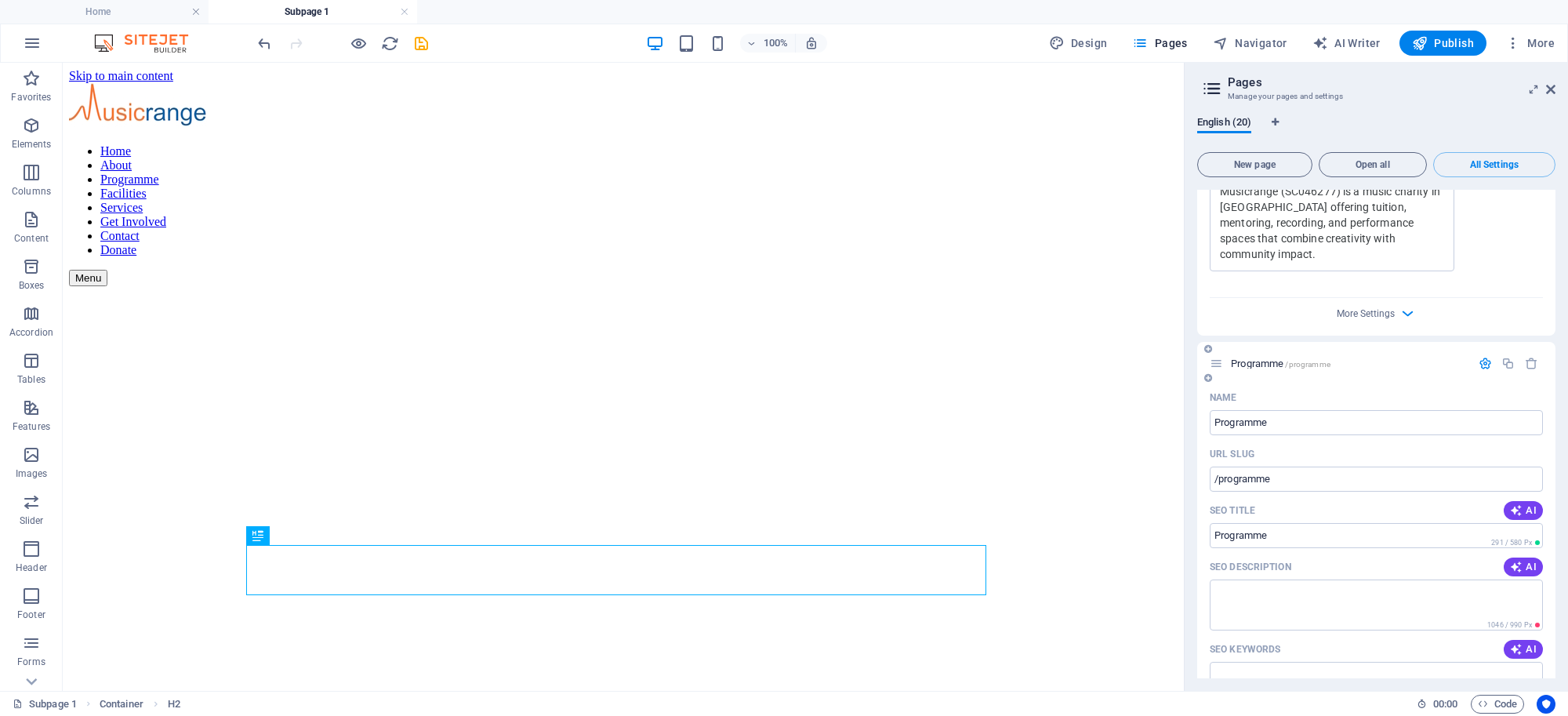
scroll to position [7729, 0]
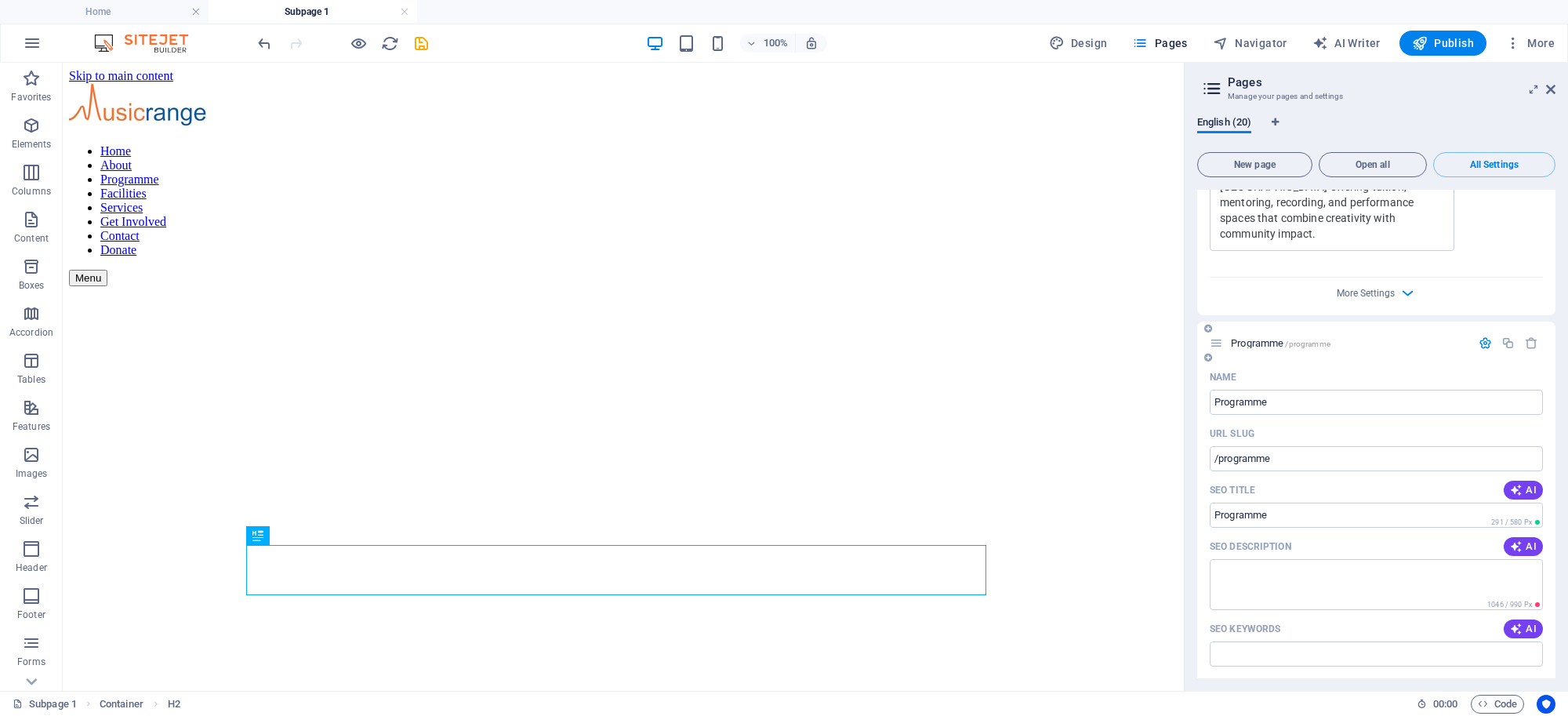
click at [1393, 703] on label at bounding box center [1389, 710] width 14 height 14
click at [0, 0] on input "checkbox" at bounding box center [0, 0] width 0 height 0
click at [1217, 703] on label at bounding box center [1216, 710] width 14 height 14
click at [0, 0] on input "checkbox" at bounding box center [0, 0] width 0 height 0
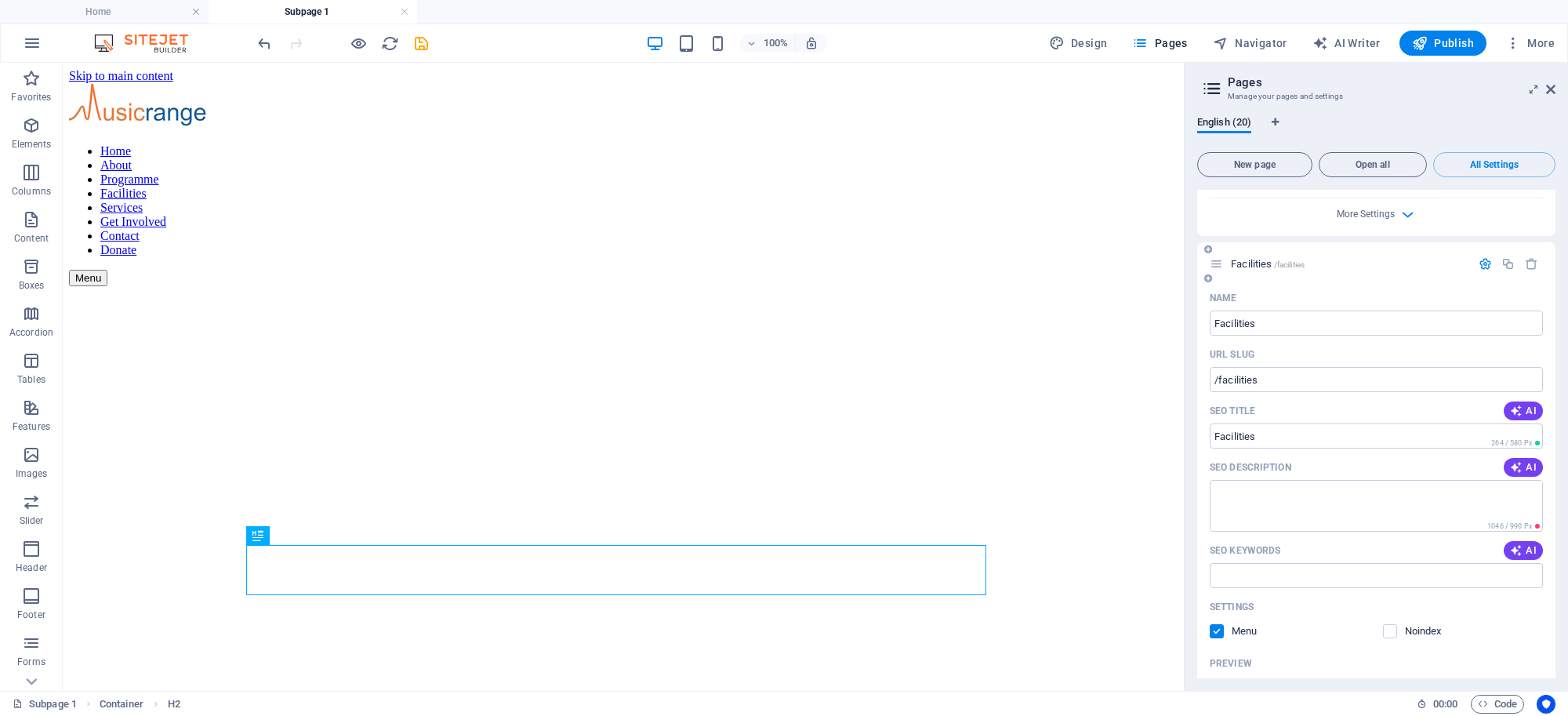
scroll to position [8517, 0]
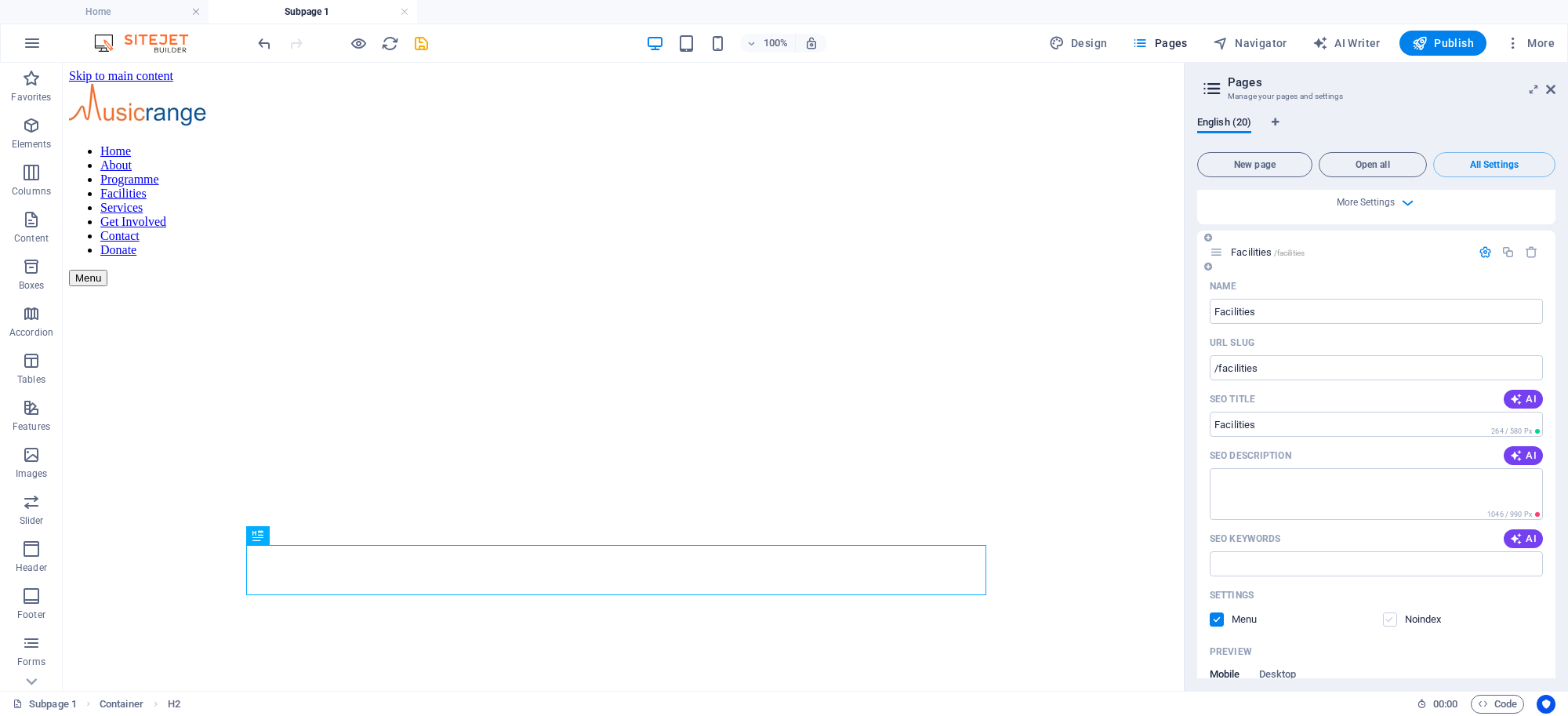
click at [1389, 613] on label at bounding box center [1389, 619] width 14 height 14
click at [0, 0] on input "checkbox" at bounding box center [0, 0] width 0 height 0
click at [1215, 613] on label at bounding box center [1216, 619] width 14 height 14
click at [0, 0] on input "checkbox" at bounding box center [0, 0] width 0 height 0
click at [1215, 613] on label at bounding box center [1216, 619] width 14 height 14
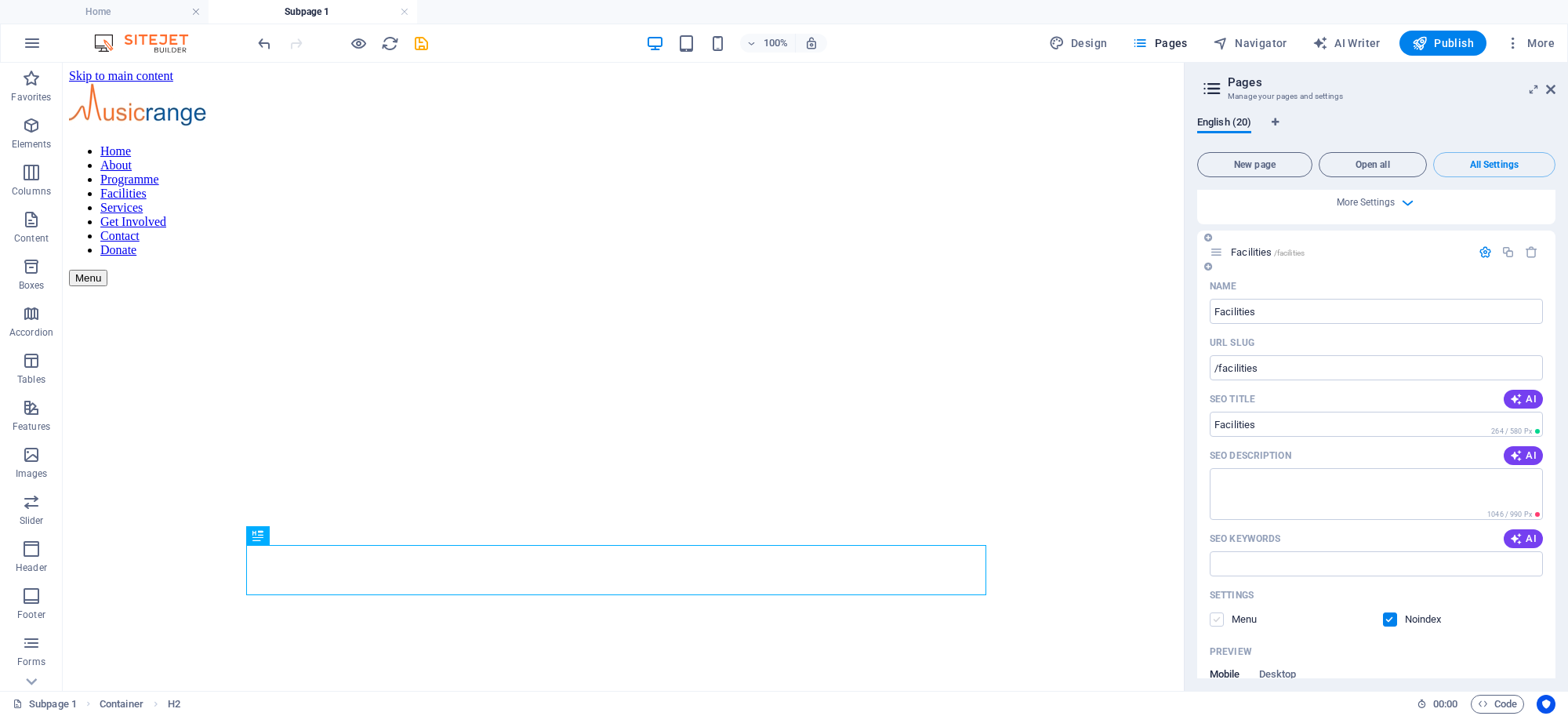
click at [0, 0] on input "checkbox" at bounding box center [0, 0] width 0 height 0
click at [1212, 613] on label at bounding box center [1216, 619] width 14 height 14
click at [0, 0] on input "checkbox" at bounding box center [0, 0] width 0 height 0
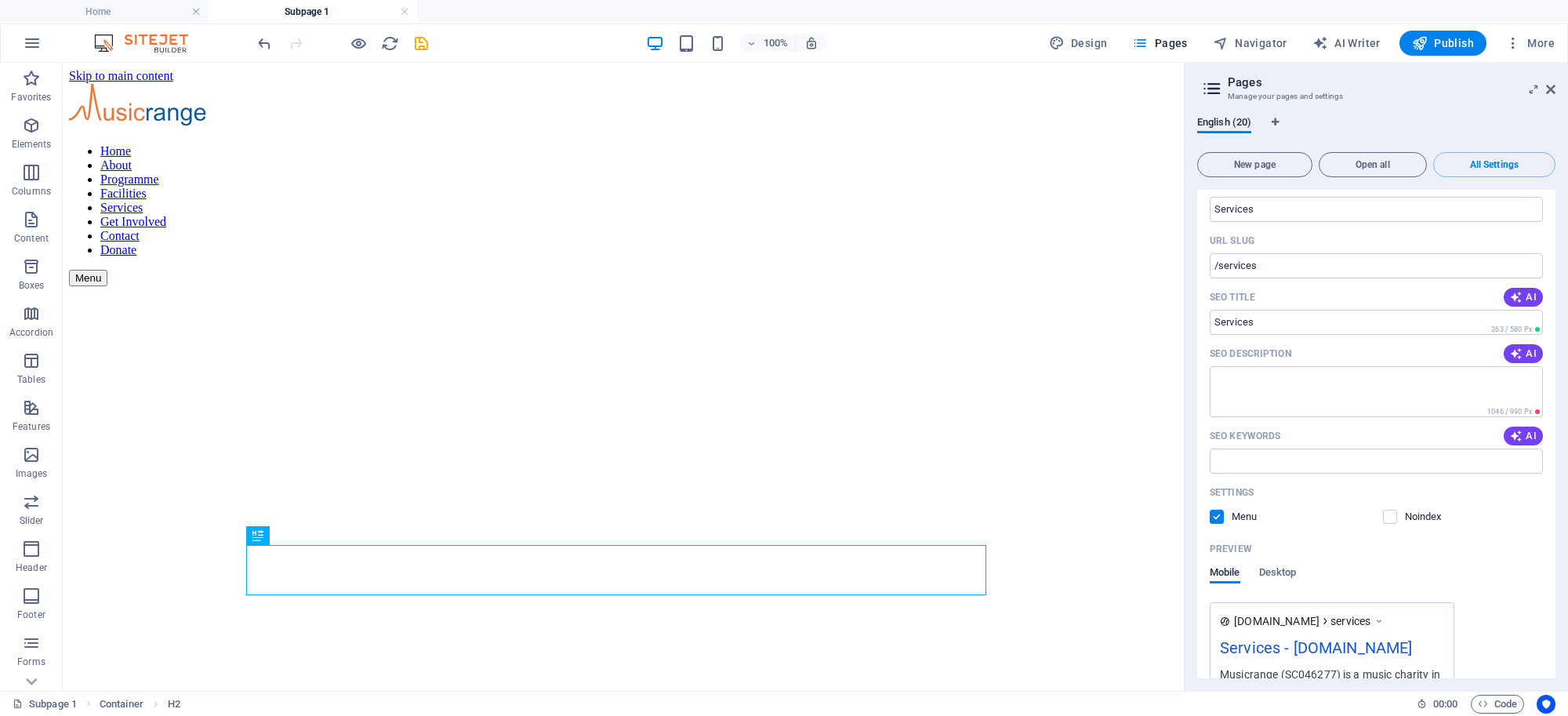
scroll to position [9321, 0]
click at [1389, 504] on label at bounding box center [1389, 511] width 14 height 14
click at [0, 0] on input "checkbox" at bounding box center [0, 0] width 0 height 0
click at [1215, 504] on label at bounding box center [1216, 511] width 14 height 14
click at [0, 0] on input "checkbox" at bounding box center [0, 0] width 0 height 0
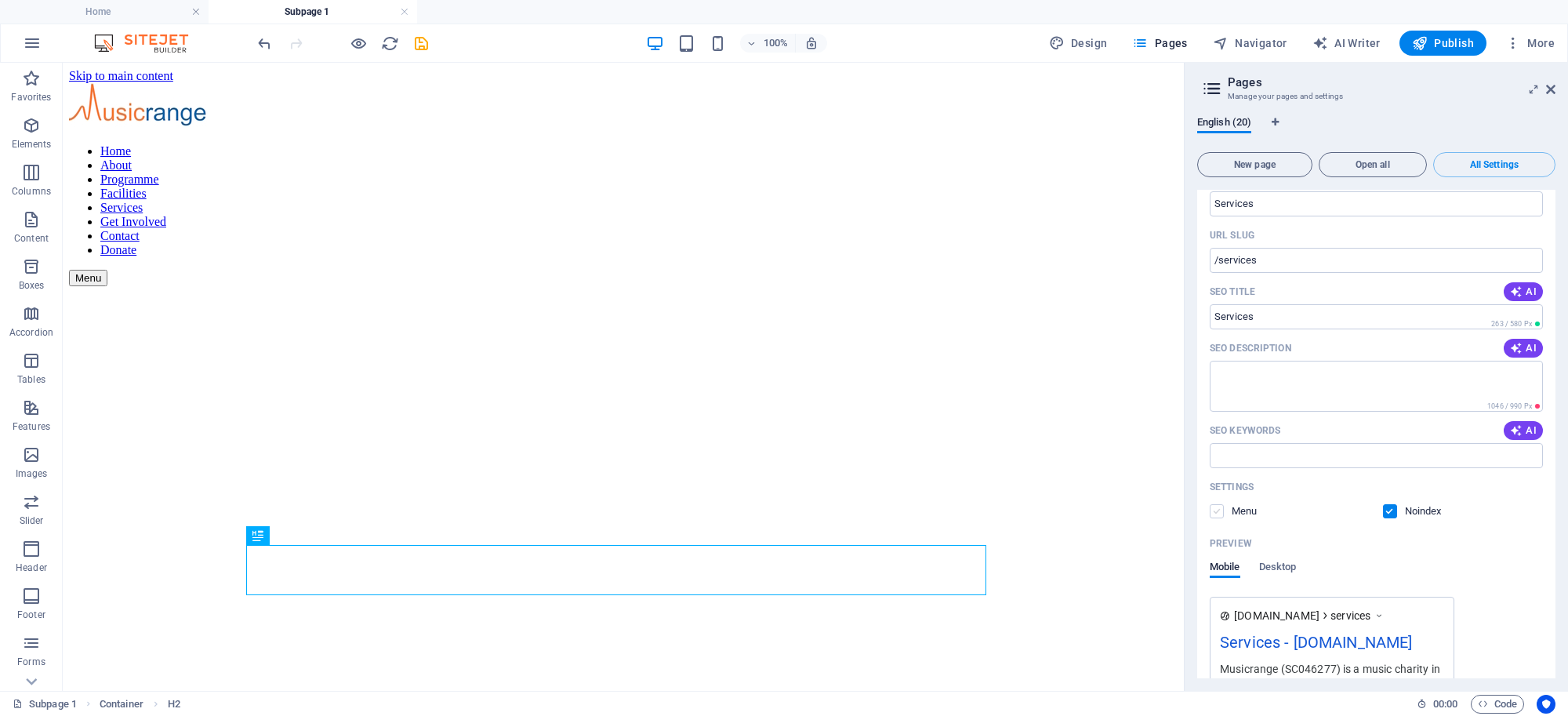
click at [1212, 504] on label at bounding box center [1216, 511] width 14 height 14
click at [0, 0] on input "checkbox" at bounding box center [0, 0] width 0 height 0
click at [1221, 504] on label at bounding box center [1216, 511] width 14 height 14
click at [0, 0] on input "checkbox" at bounding box center [0, 0] width 0 height 0
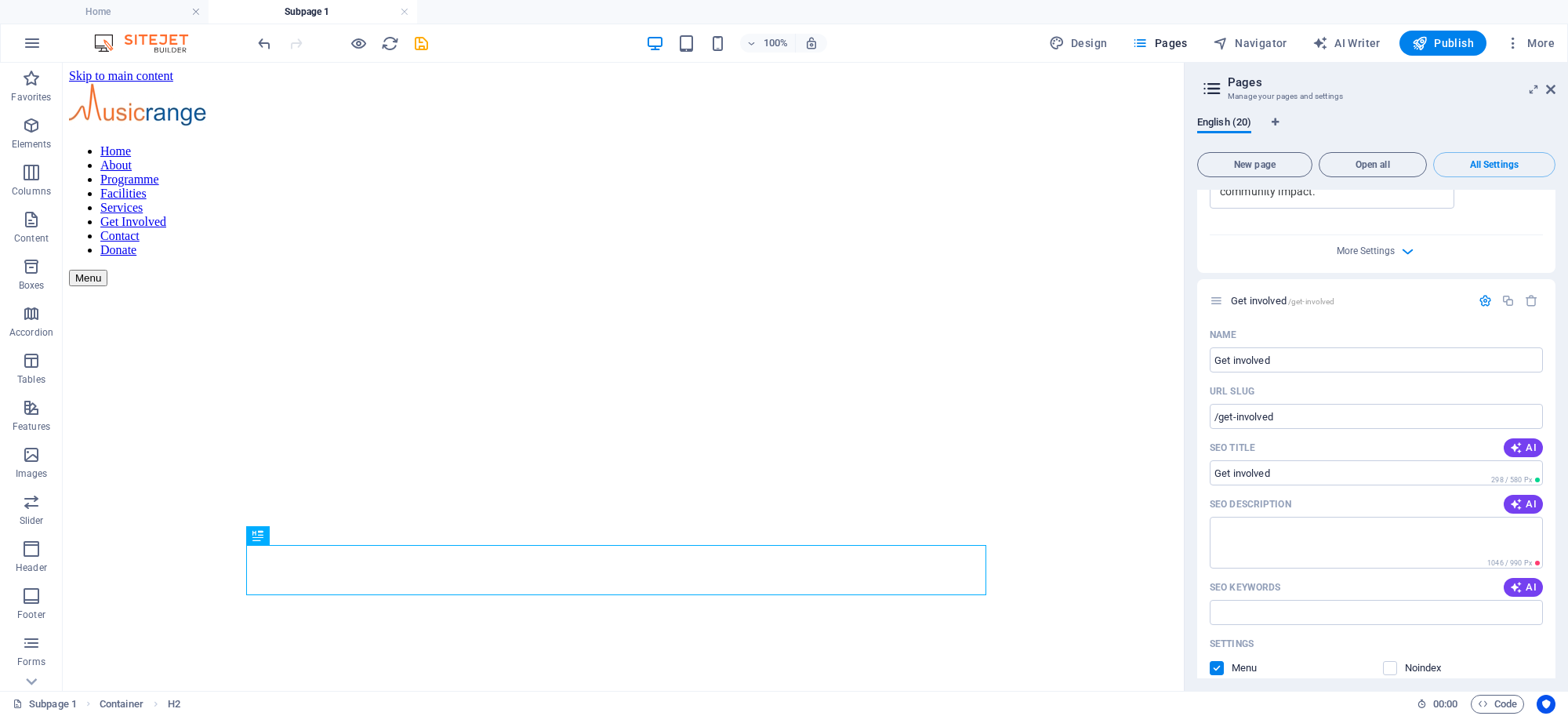
scroll to position [9925, 0]
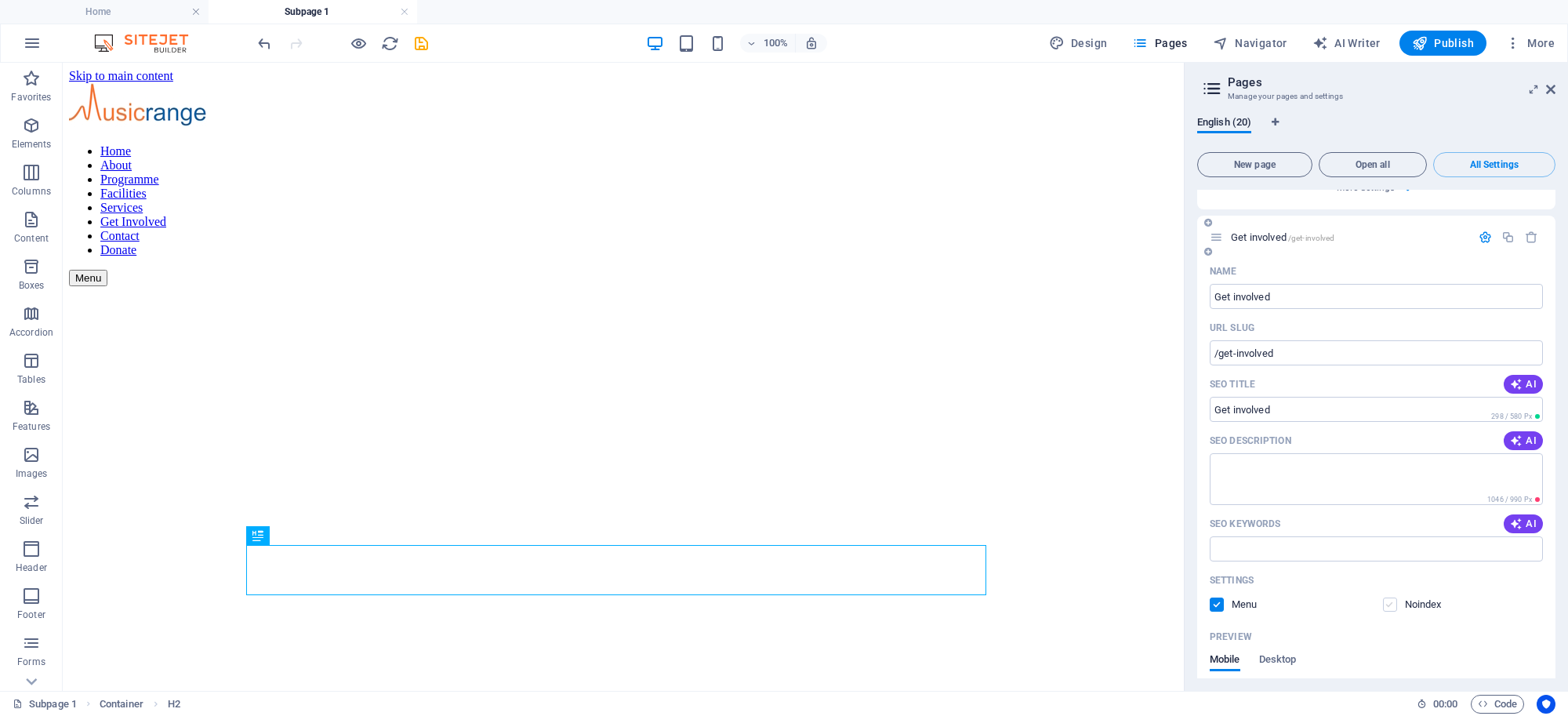
click at [1392, 598] on label at bounding box center [1389, 604] width 14 height 14
click at [0, 0] on input "checkbox" at bounding box center [0, 0] width 0 height 0
click at [1216, 598] on label at bounding box center [1216, 604] width 14 height 14
click at [0, 0] on input "checkbox" at bounding box center [0, 0] width 0 height 0
click at [1212, 598] on label at bounding box center [1216, 604] width 14 height 14
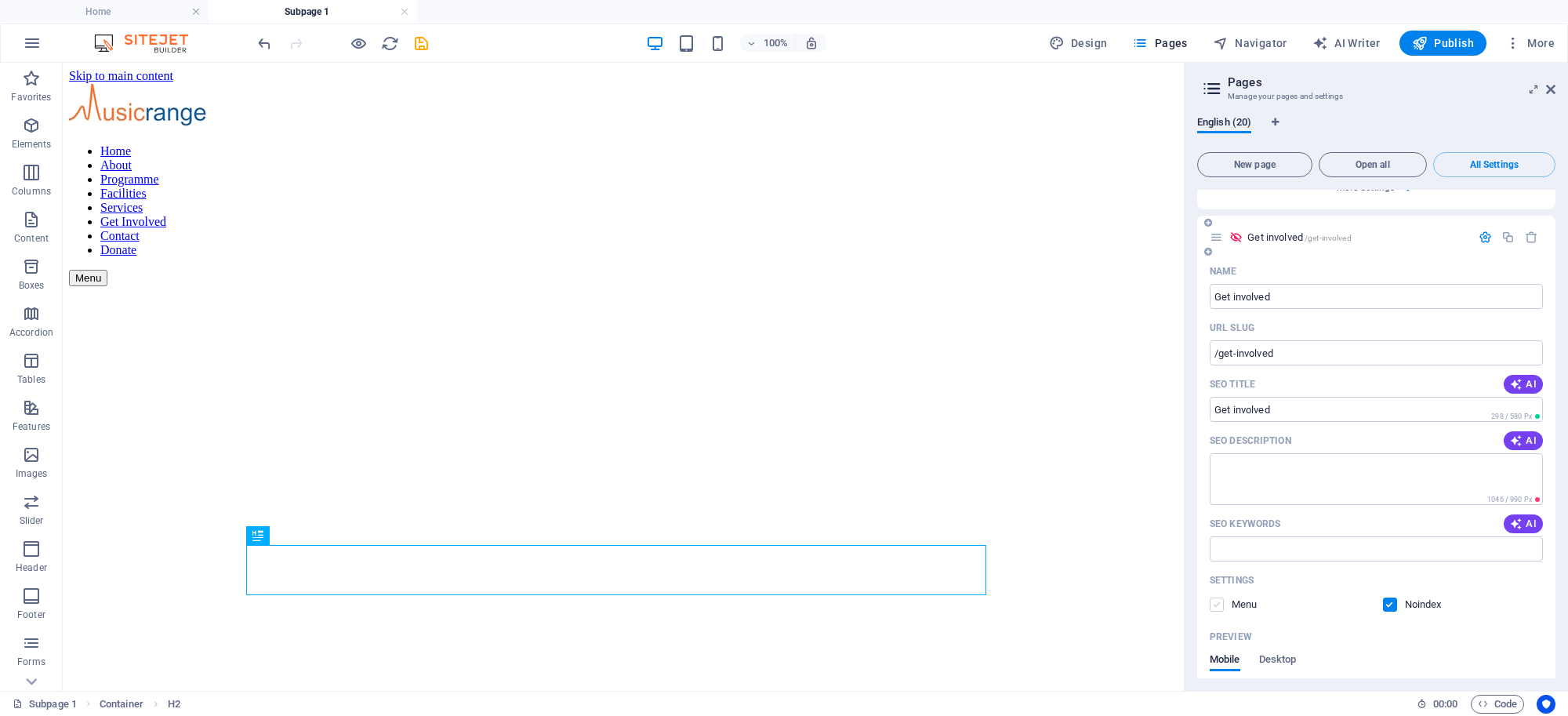
click at [0, 0] on input "checkbox" at bounding box center [0, 0] width 0 height 0
click at [1213, 598] on label at bounding box center [1216, 604] width 14 height 14
click at [0, 0] on input "checkbox" at bounding box center [0, 0] width 0 height 0
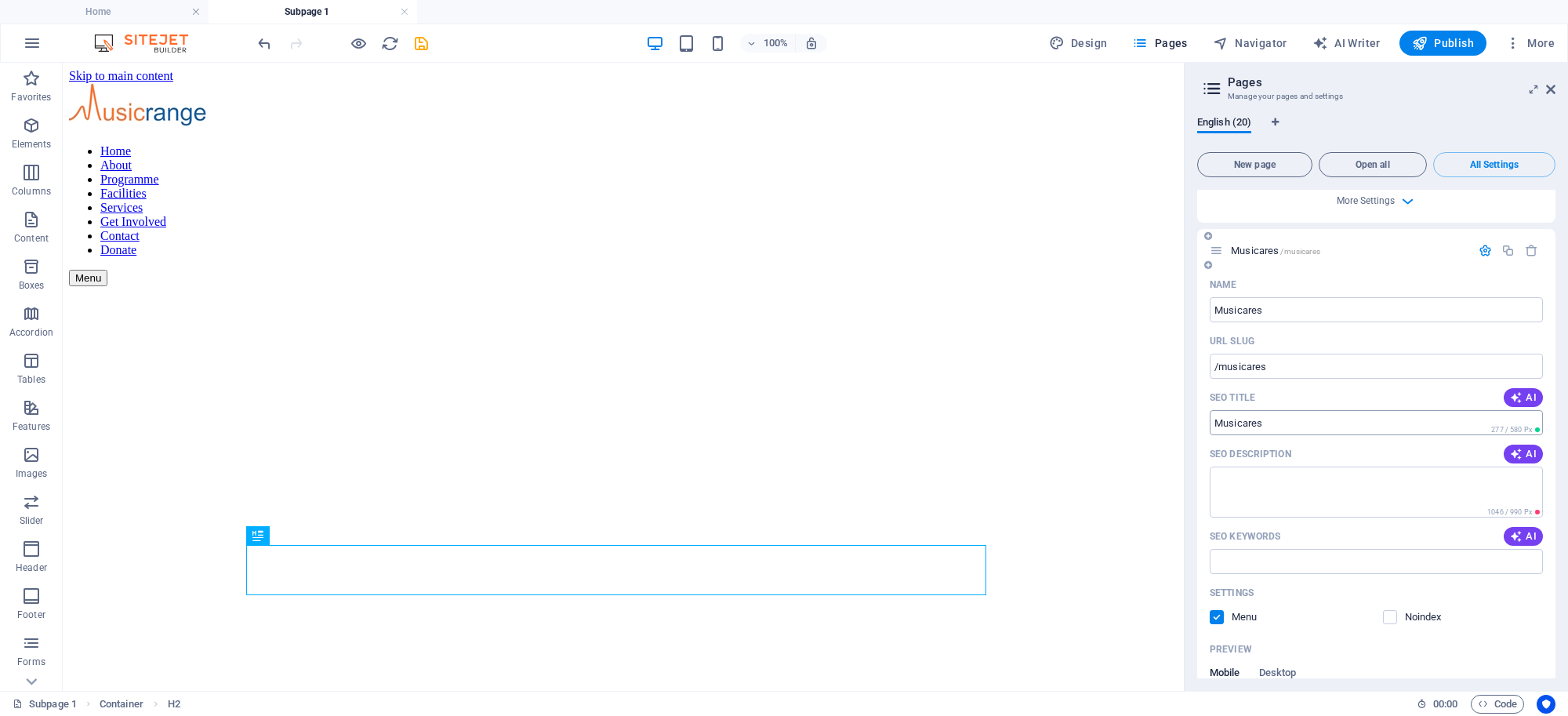
scroll to position [11415, 0]
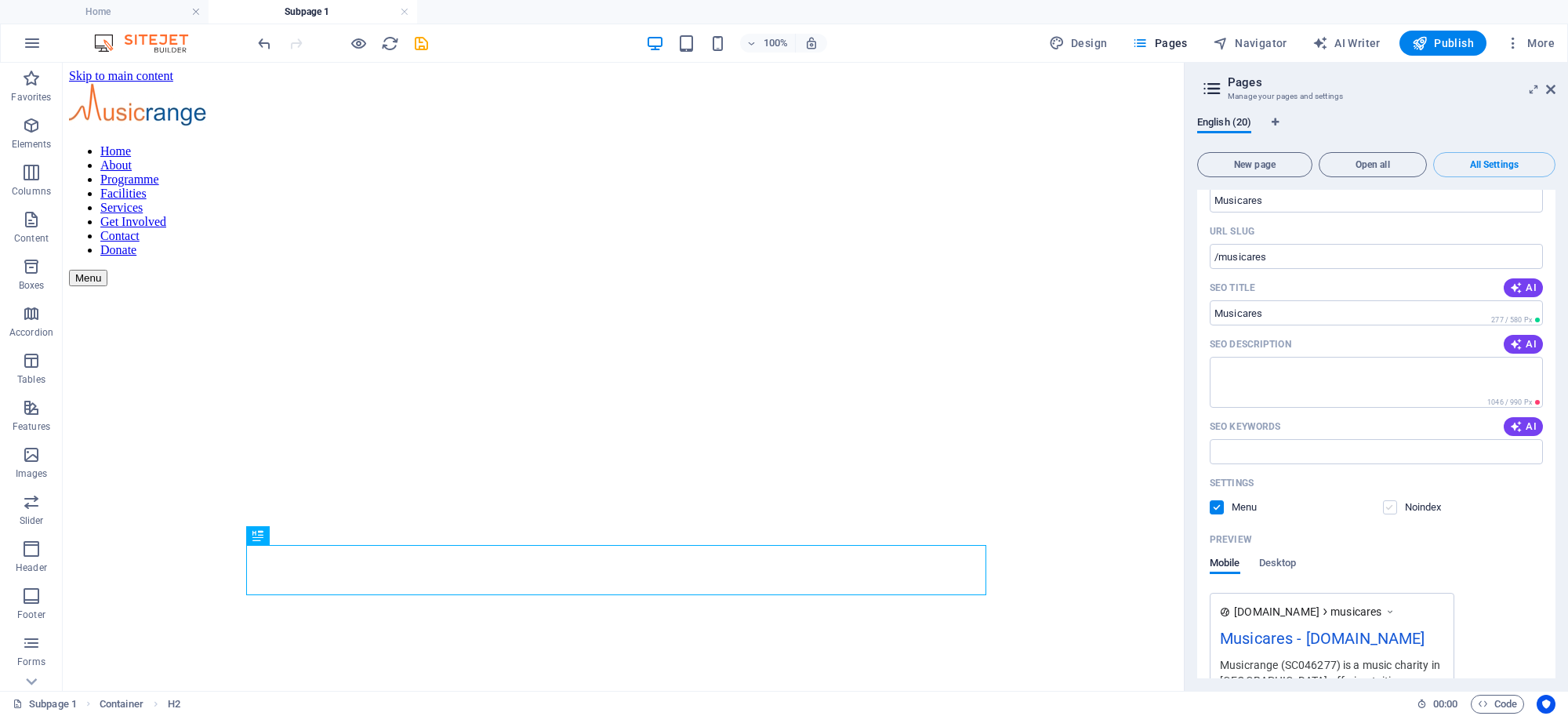
click at [1390, 501] on label at bounding box center [1389, 507] width 14 height 14
click at [0, 0] on input "checkbox" at bounding box center [0, 0] width 0 height 0
click at [1216, 501] on label at bounding box center [1216, 507] width 14 height 14
click at [0, 0] on input "checkbox" at bounding box center [0, 0] width 0 height 0
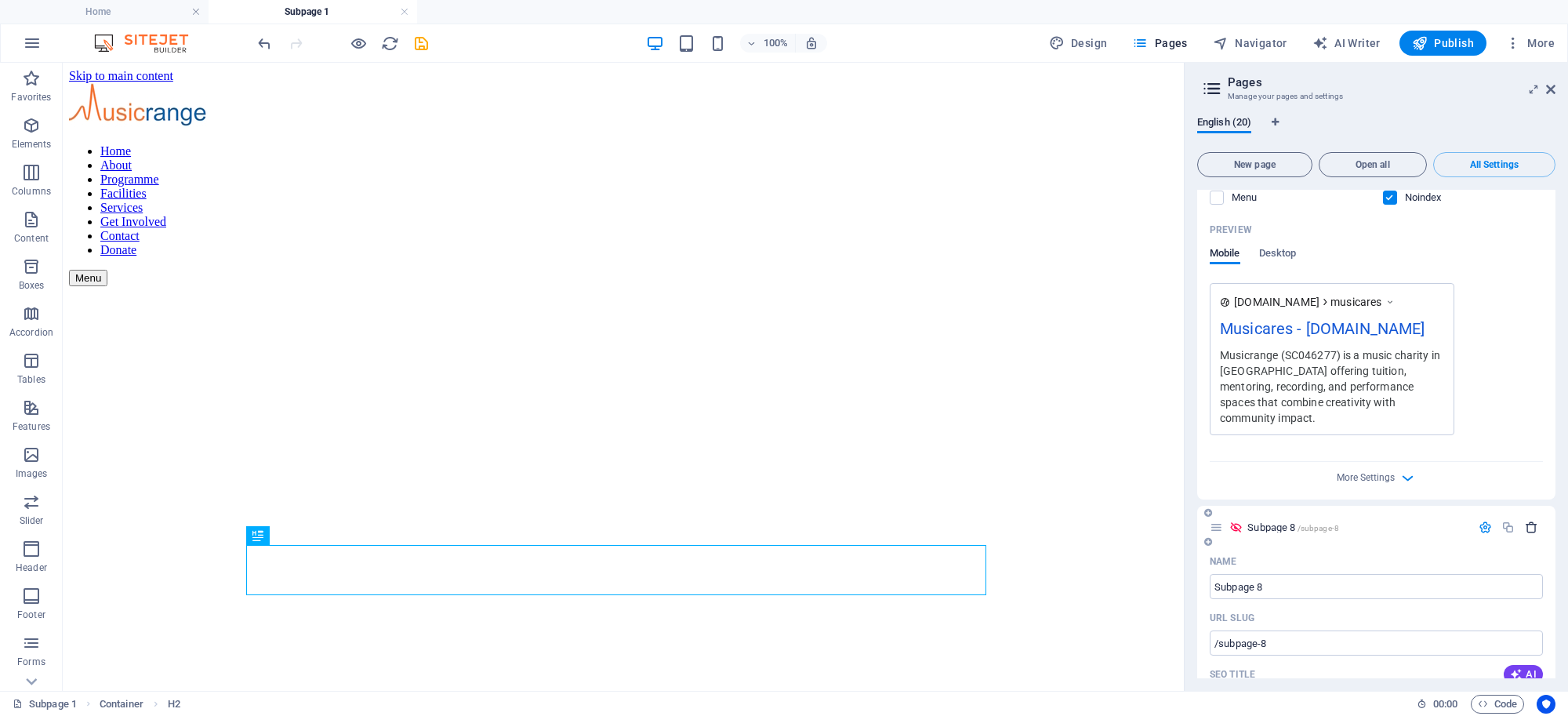
scroll to position [11726, 0]
click at [1525, 520] on icon "button" at bounding box center [1531, 527] width 13 height 13
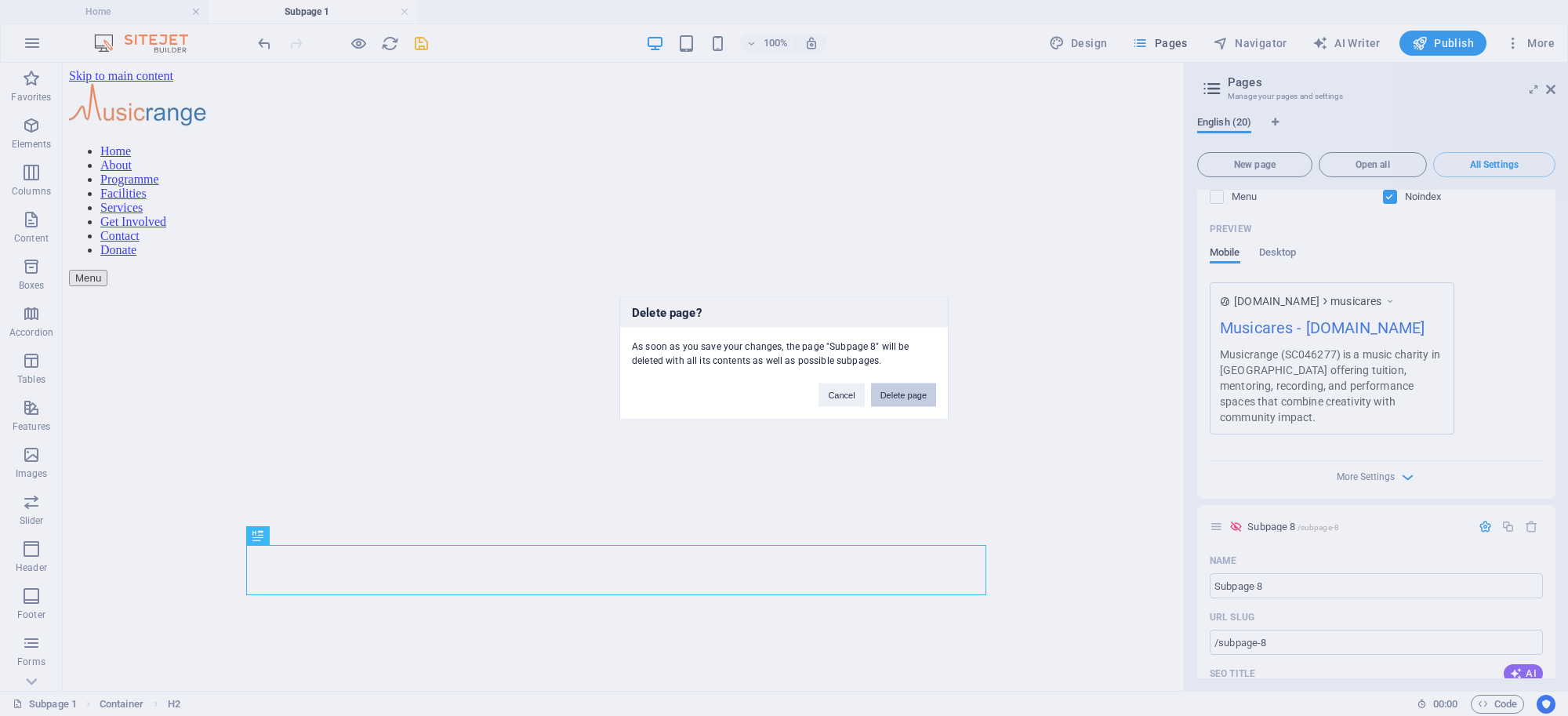
click at [930, 398] on button "Delete page" at bounding box center [903, 394] width 65 height 23
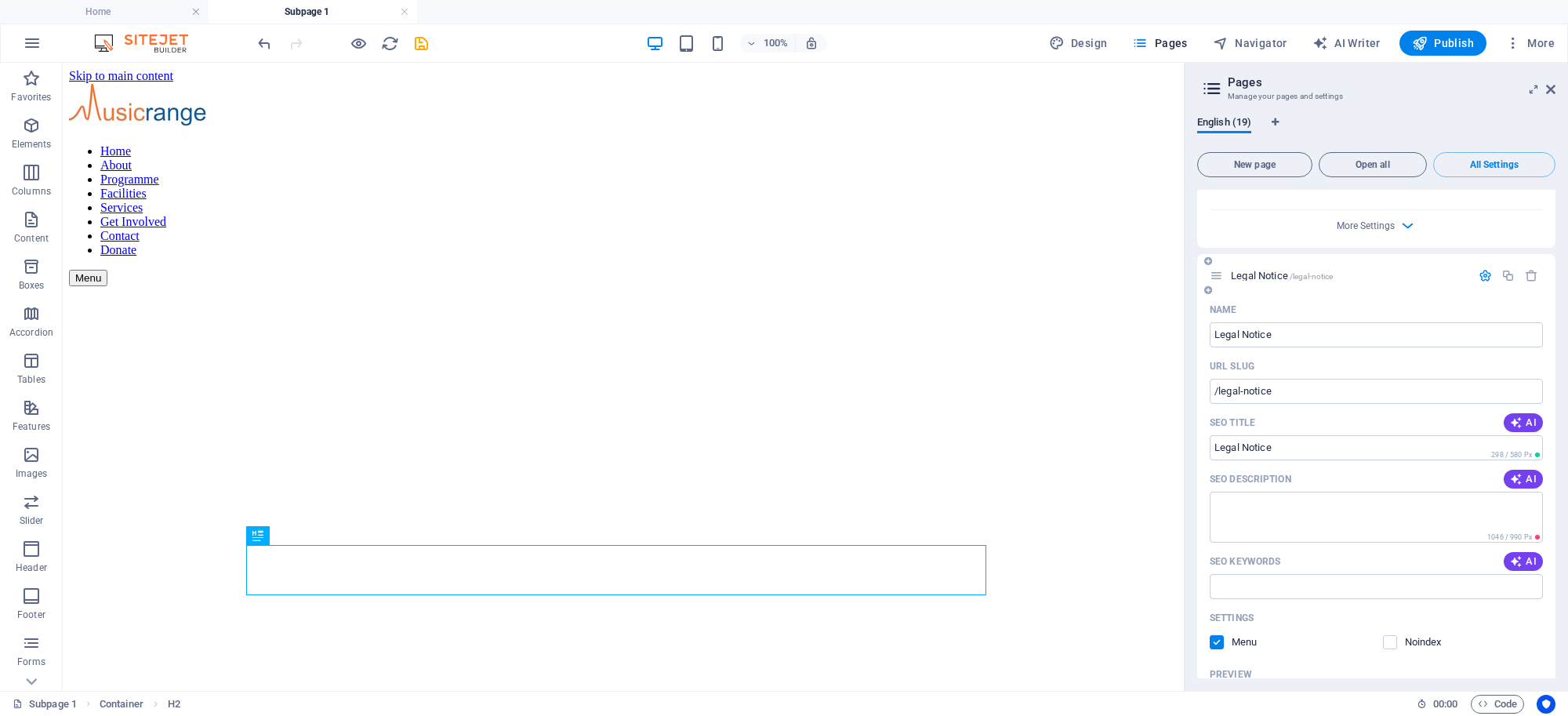
scroll to position [12676, 0]
click at [1392, 632] on label at bounding box center [1389, 638] width 14 height 14
click at [0, 0] on input "checkbox" at bounding box center [0, 0] width 0 height 0
click at [1219, 632] on label at bounding box center [1216, 638] width 14 height 14
click at [0, 0] on input "checkbox" at bounding box center [0, 0] width 0 height 0
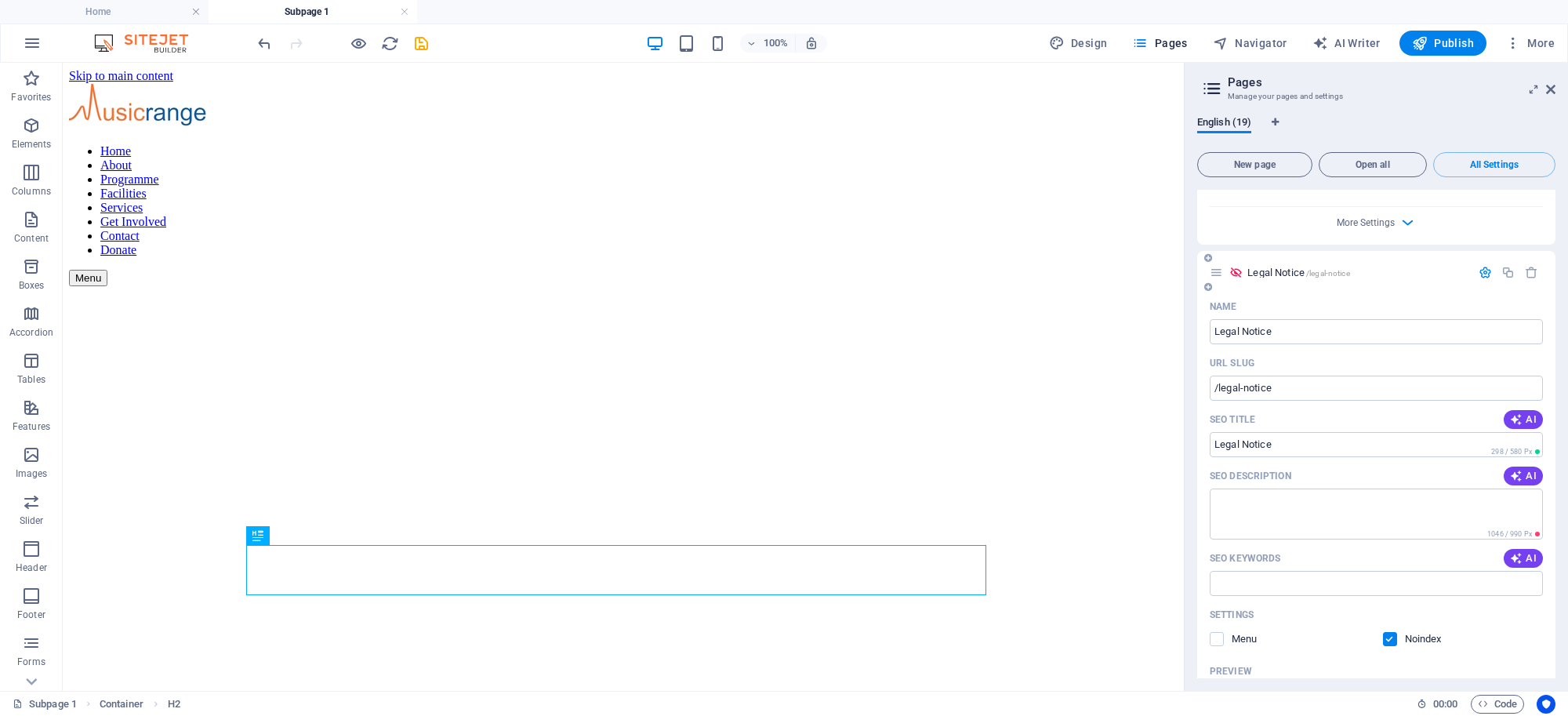
scroll to position [12737, 0]
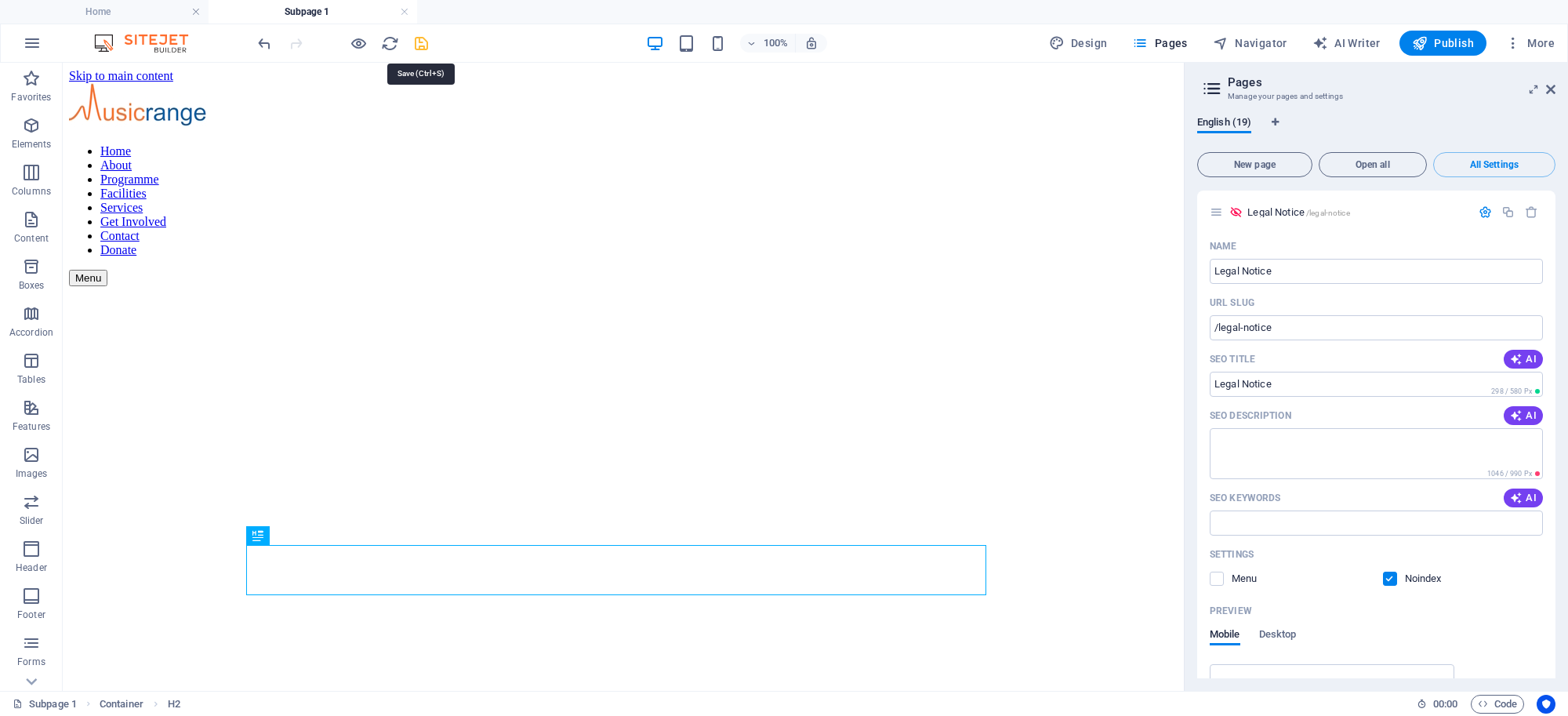
click at [422, 43] on icon "save" at bounding box center [421, 43] width 18 height 18
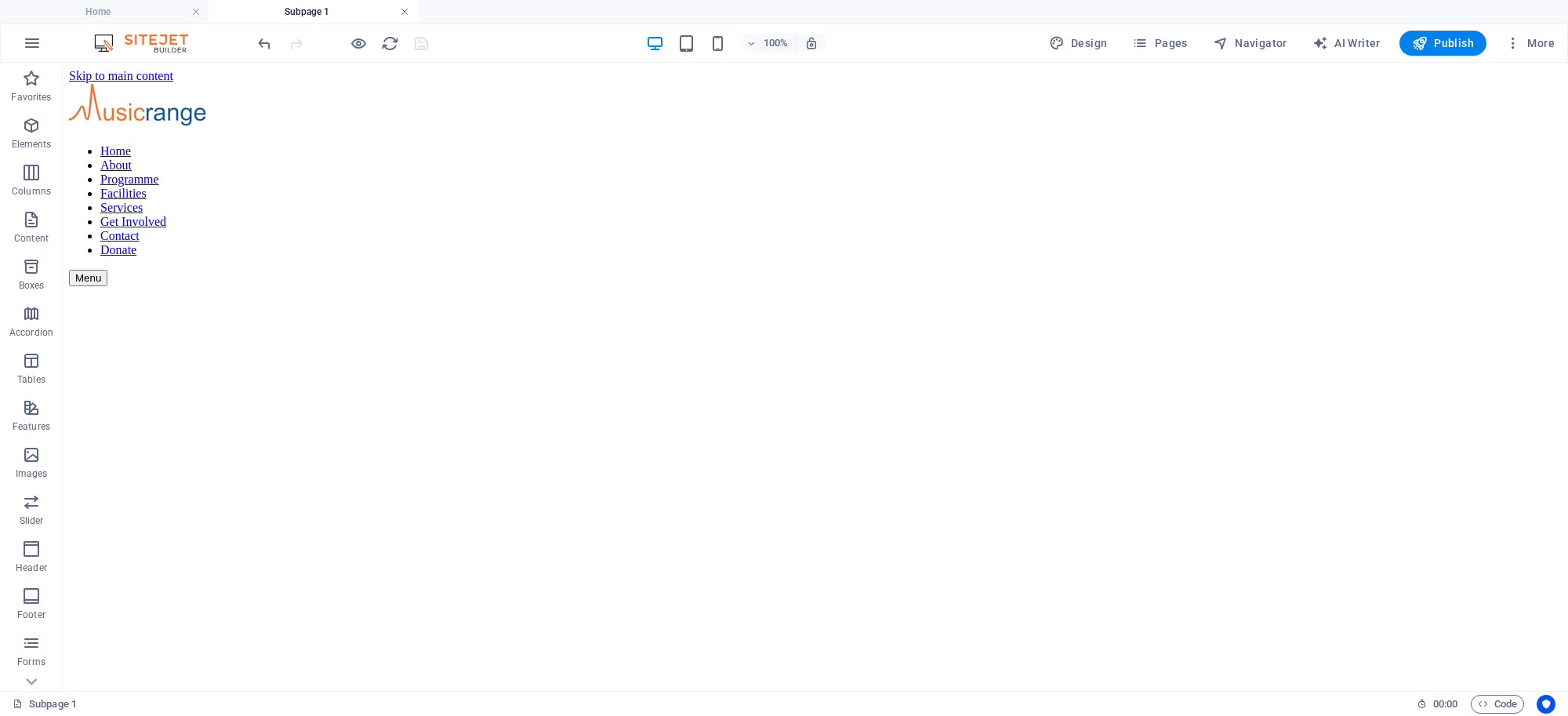
click at [404, 12] on link at bounding box center [404, 12] width 9 height 15
